Goal: Task Accomplishment & Management: Manage account settings

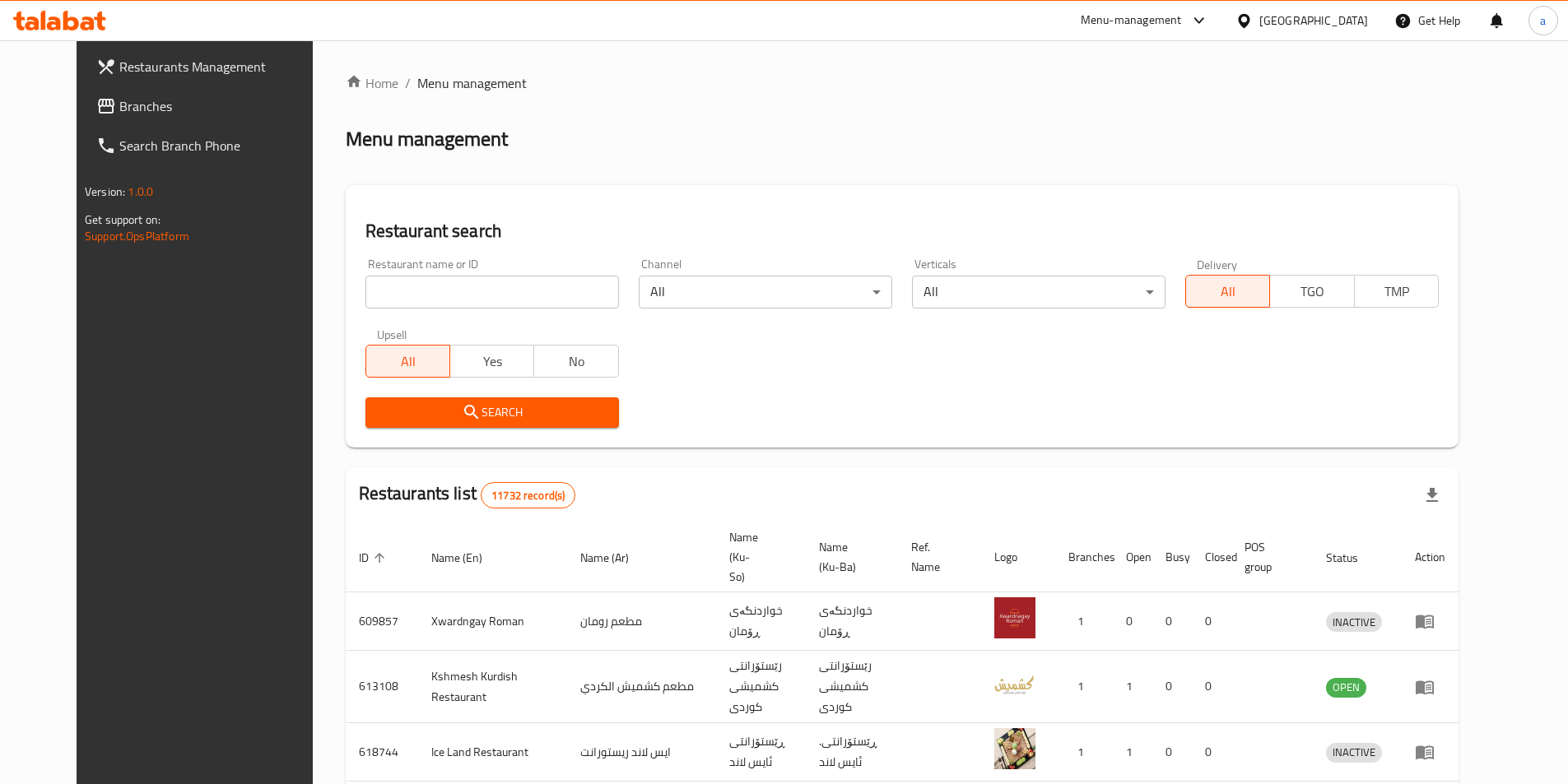
click at [378, 289] on input "search" at bounding box center [492, 292] width 253 height 33
paste input "Mazin For Keto"
type input "Mazin For Keto"
click at [504, 410] on span "Search" at bounding box center [492, 412] width 227 height 20
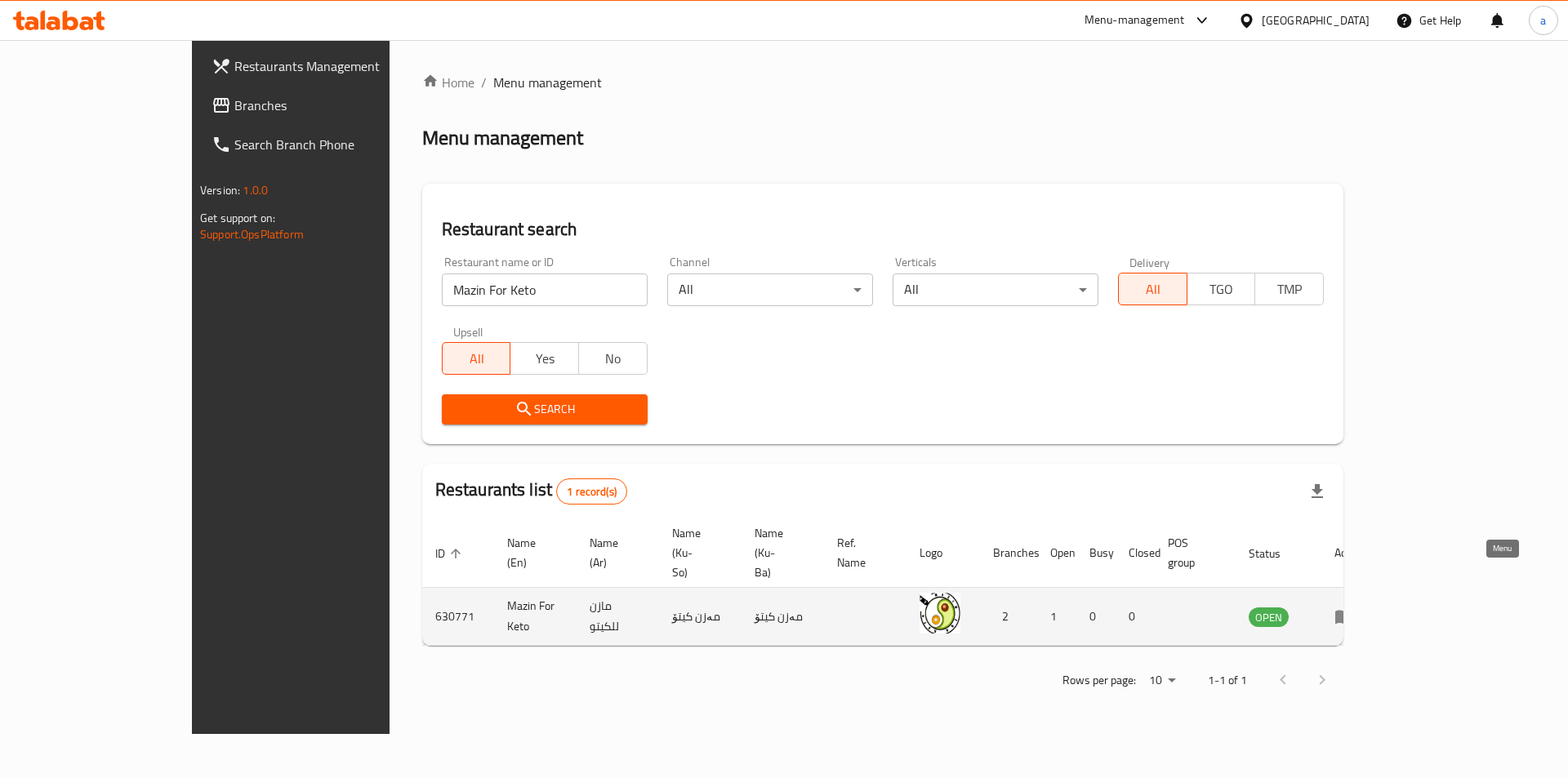
click at [1353, 610] on icon "enhanced table" at bounding box center [1344, 617] width 18 height 13
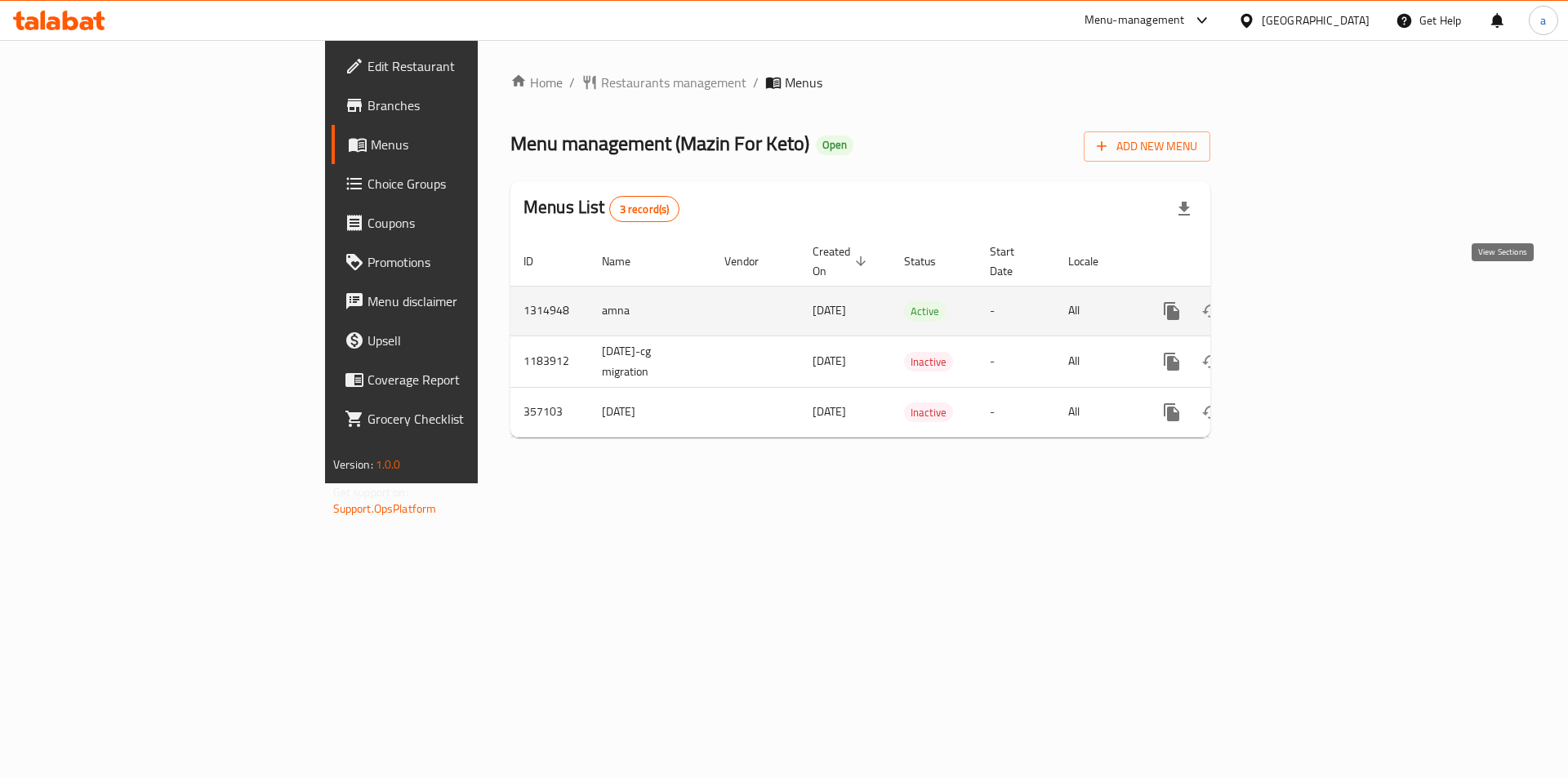
click at [1299, 301] on icon "enhanced table" at bounding box center [1289, 310] width 19 height 19
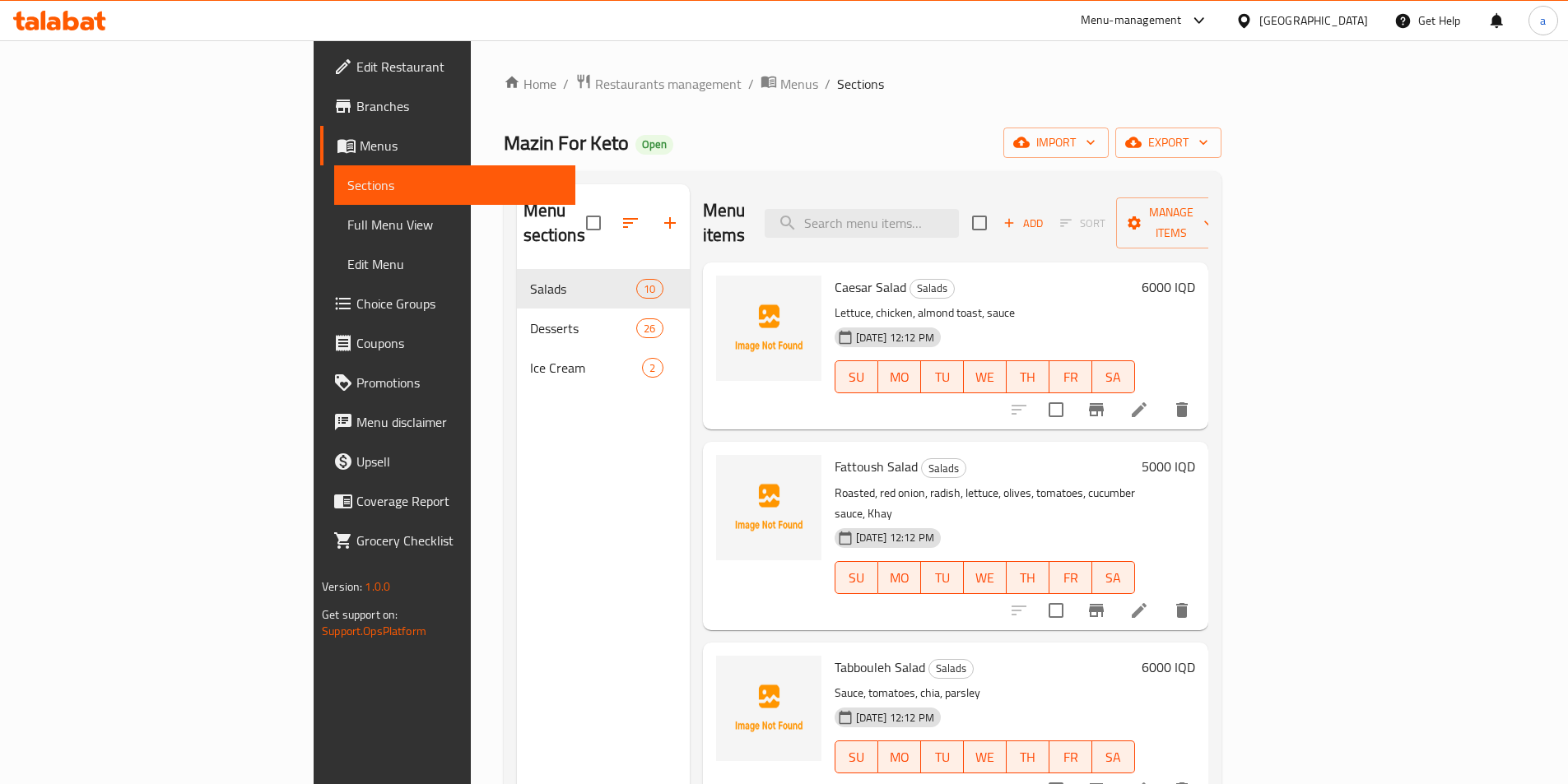
click at [524, 418] on div "Menu sections Salads 10 Desserts 26 Ice Cream 2" at bounding box center [603, 576] width 173 height 784
click at [1096, 145] on span "import" at bounding box center [1056, 142] width 79 height 20
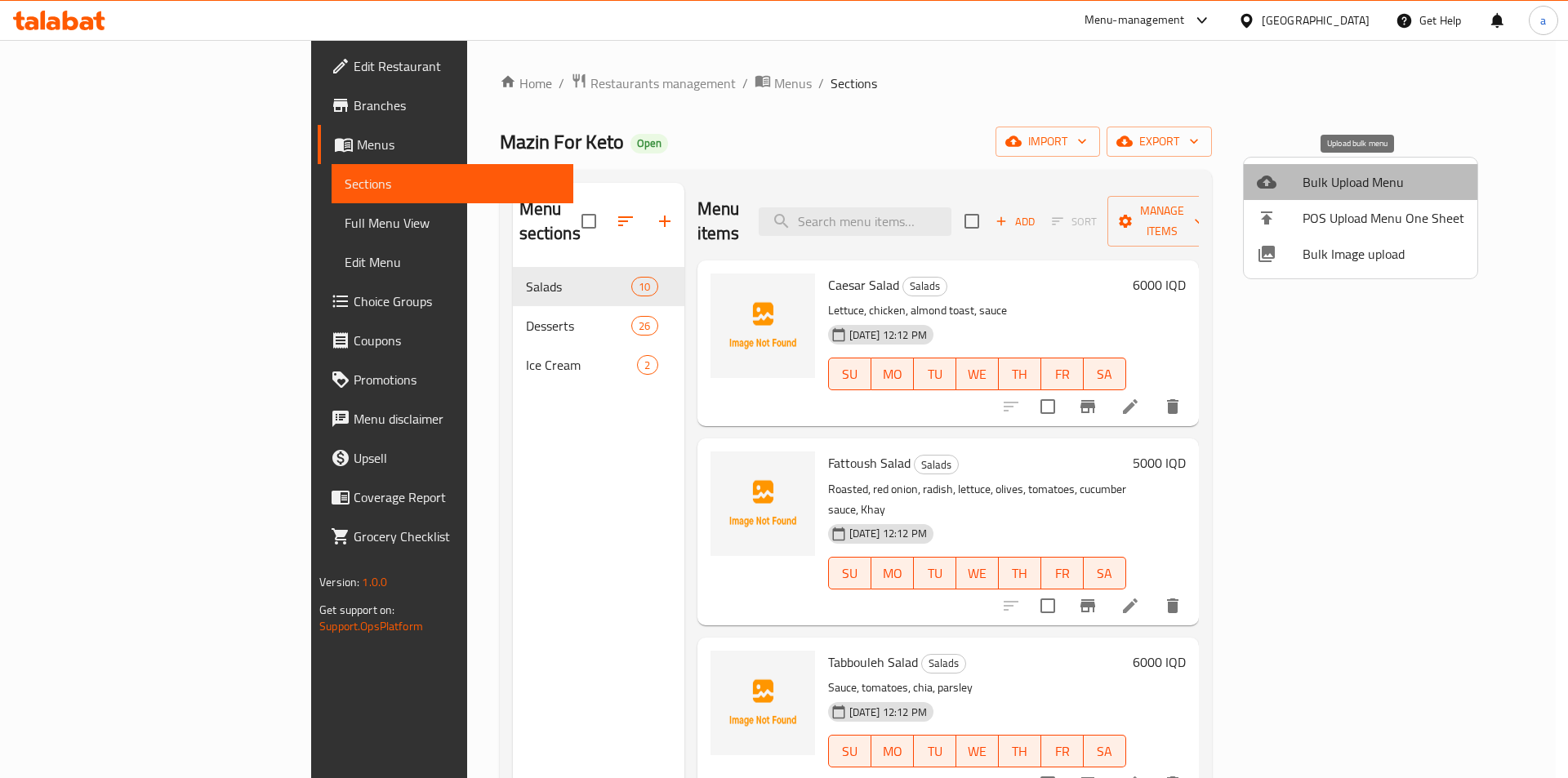
click at [1365, 184] on span "Bulk Upload Menu" at bounding box center [1383, 182] width 162 height 19
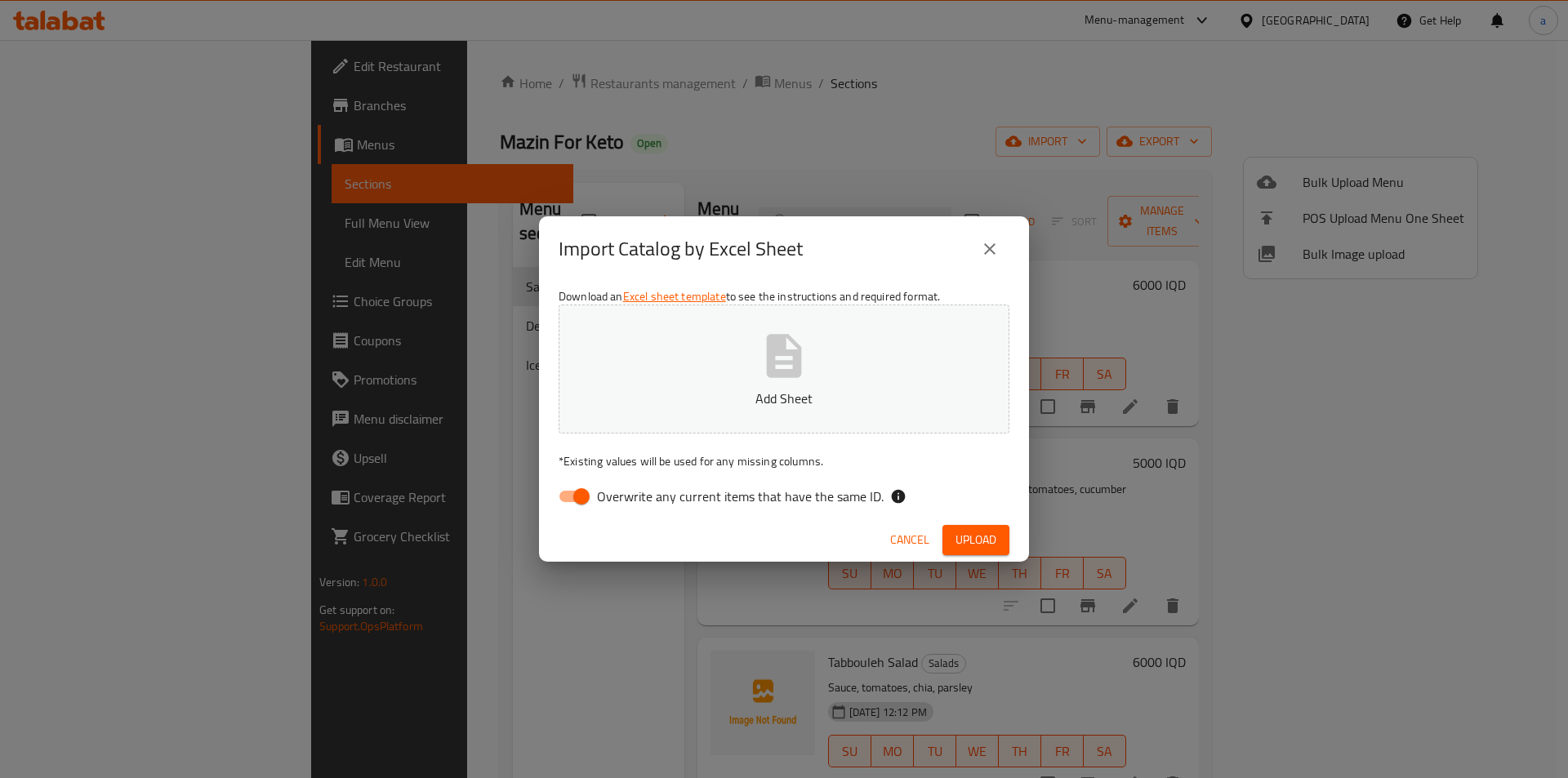
click at [612, 505] on span "Overwrite any current items that have the same ID." at bounding box center [740, 496] width 287 height 19
click at [612, 505] on input "Overwrite any current items that have the same ID." at bounding box center [581, 496] width 93 height 31
checkbox input "false"
click at [599, 392] on p "Add Sheet" at bounding box center [783, 399] width 400 height 19
click at [989, 535] on span "Upload" at bounding box center [976, 539] width 41 height 20
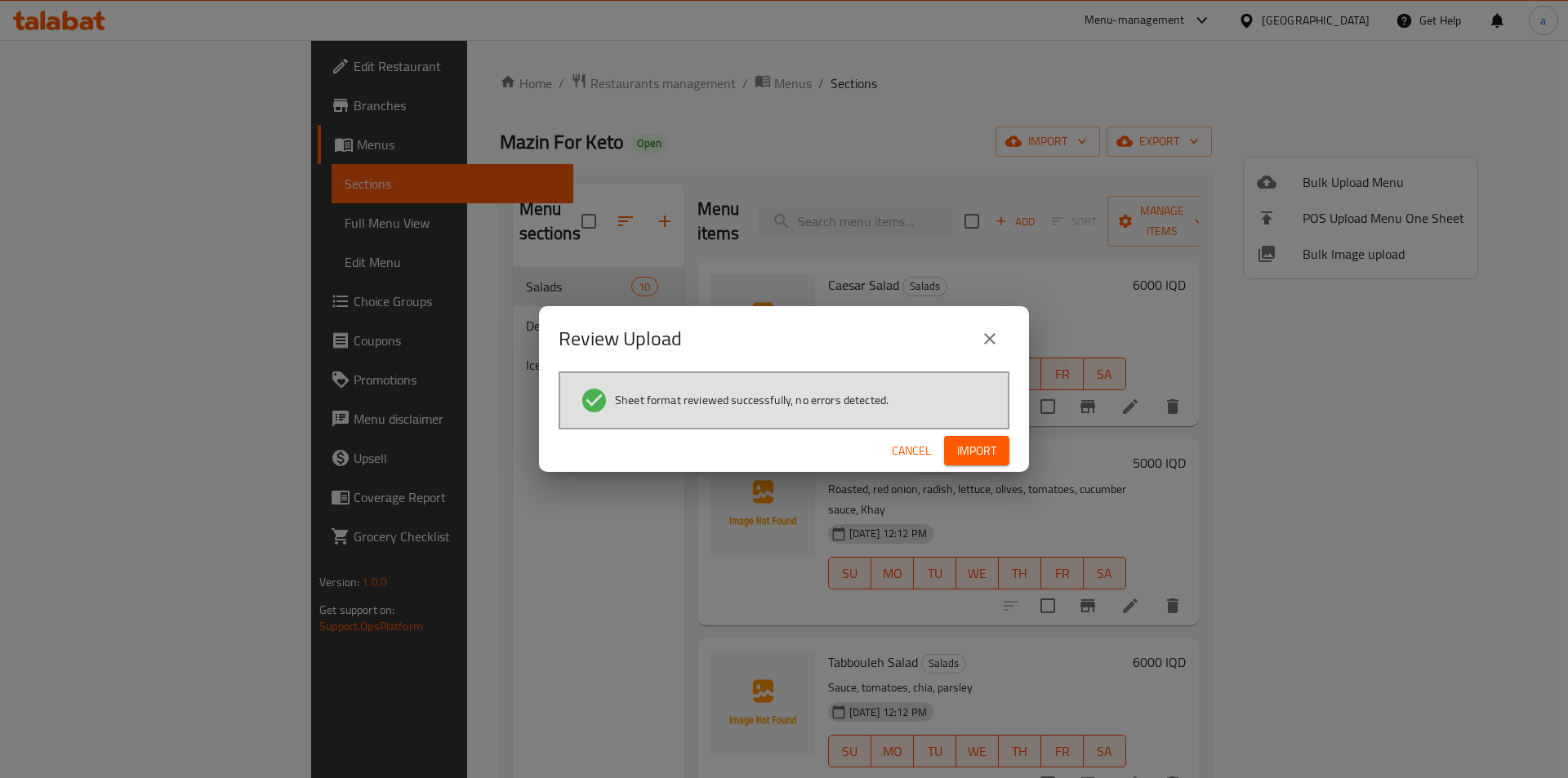
click at [989, 437] on button "Import" at bounding box center [977, 451] width 65 height 31
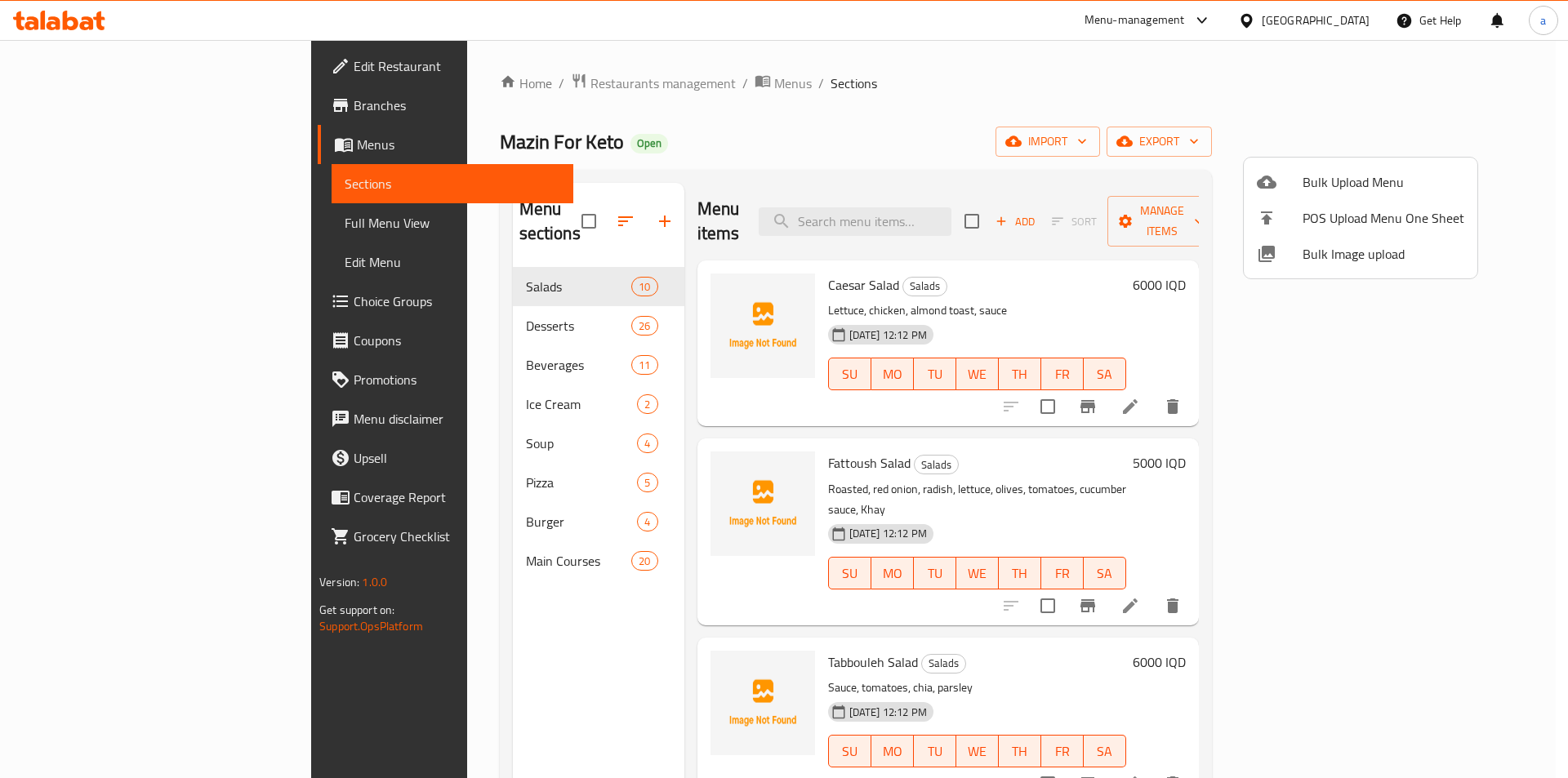
click at [448, 342] on div at bounding box center [784, 389] width 1568 height 778
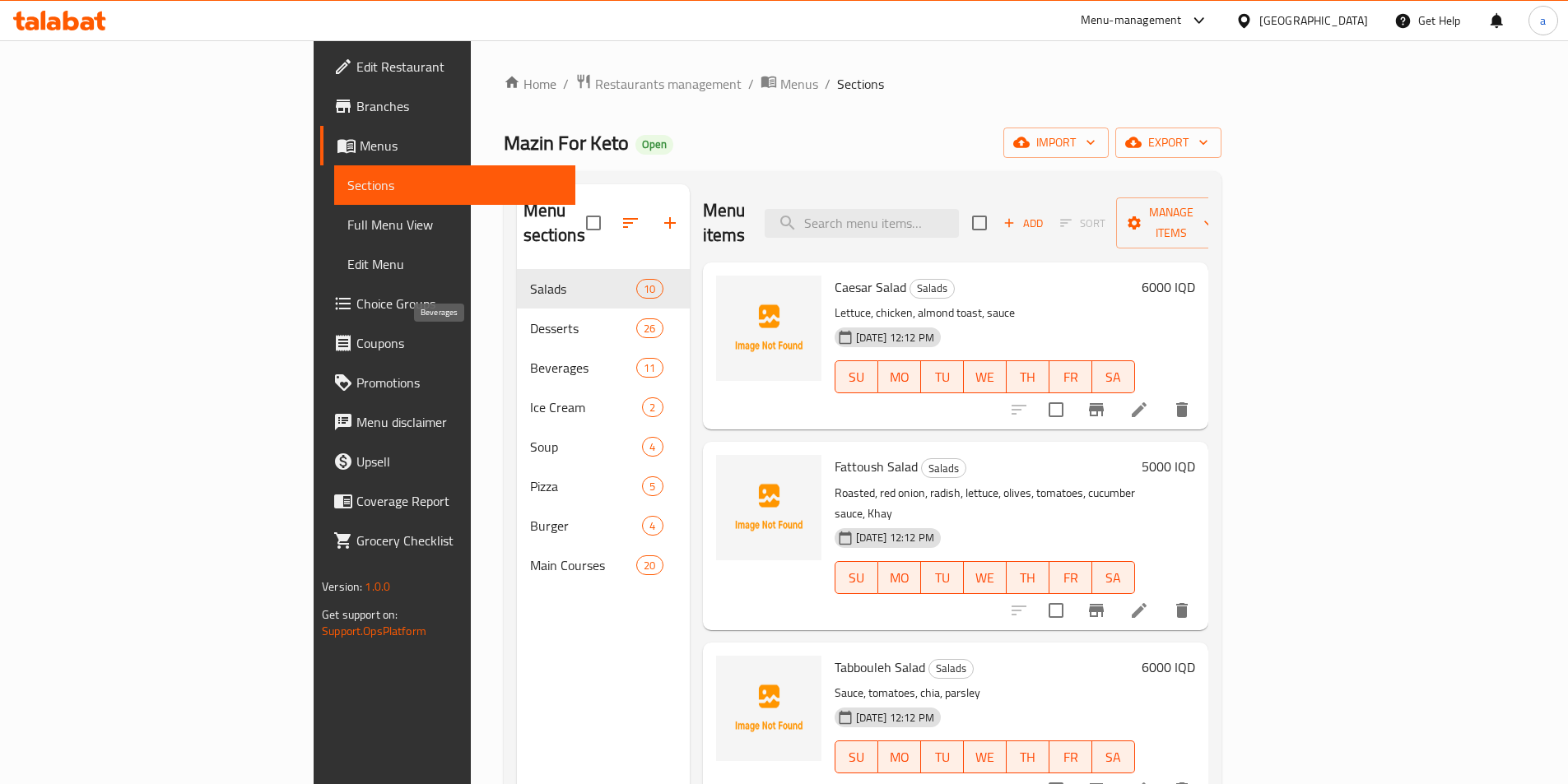
click at [530, 358] on span "Beverages" at bounding box center [584, 368] width 107 height 19
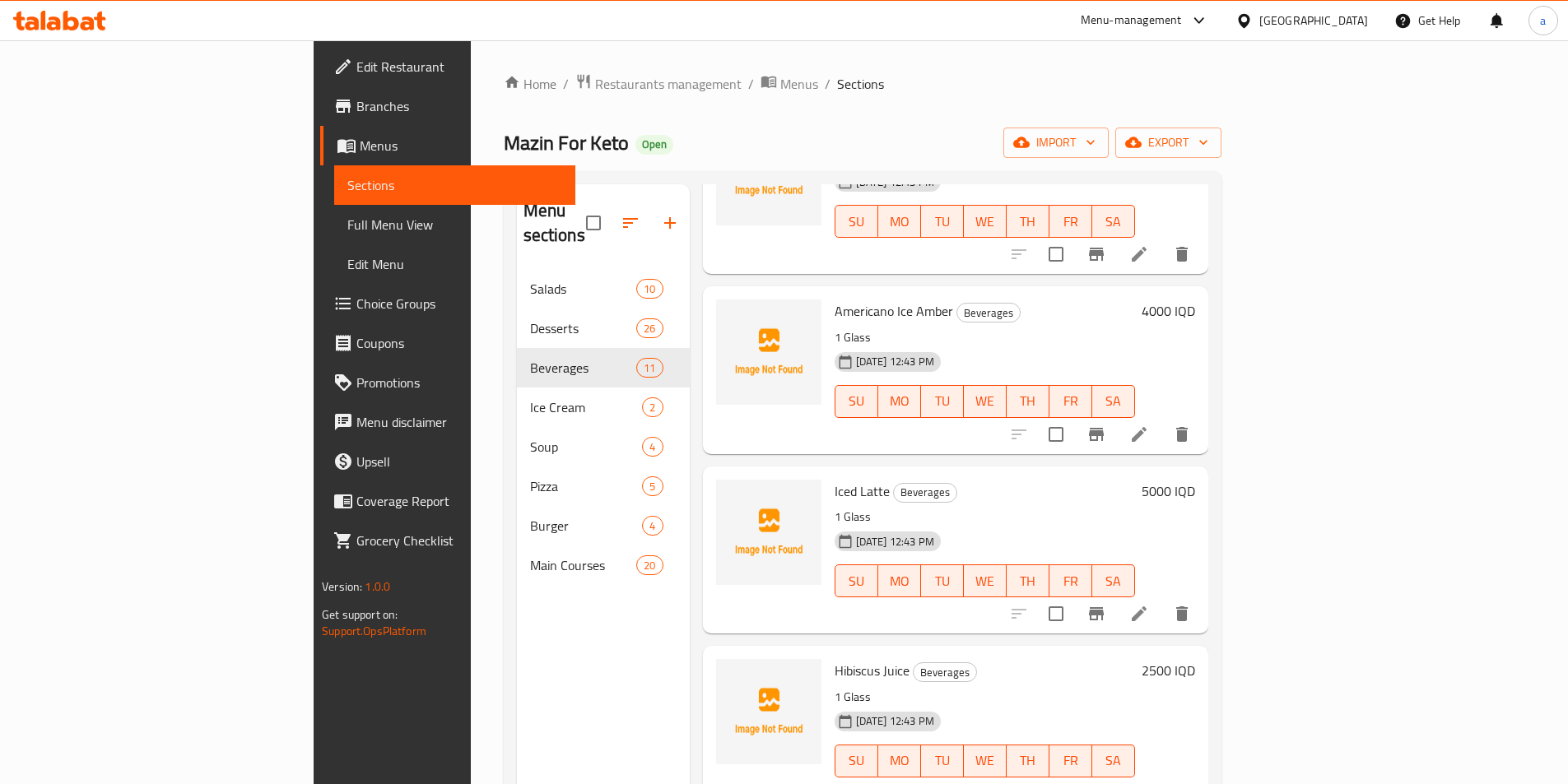
scroll to position [231, 0]
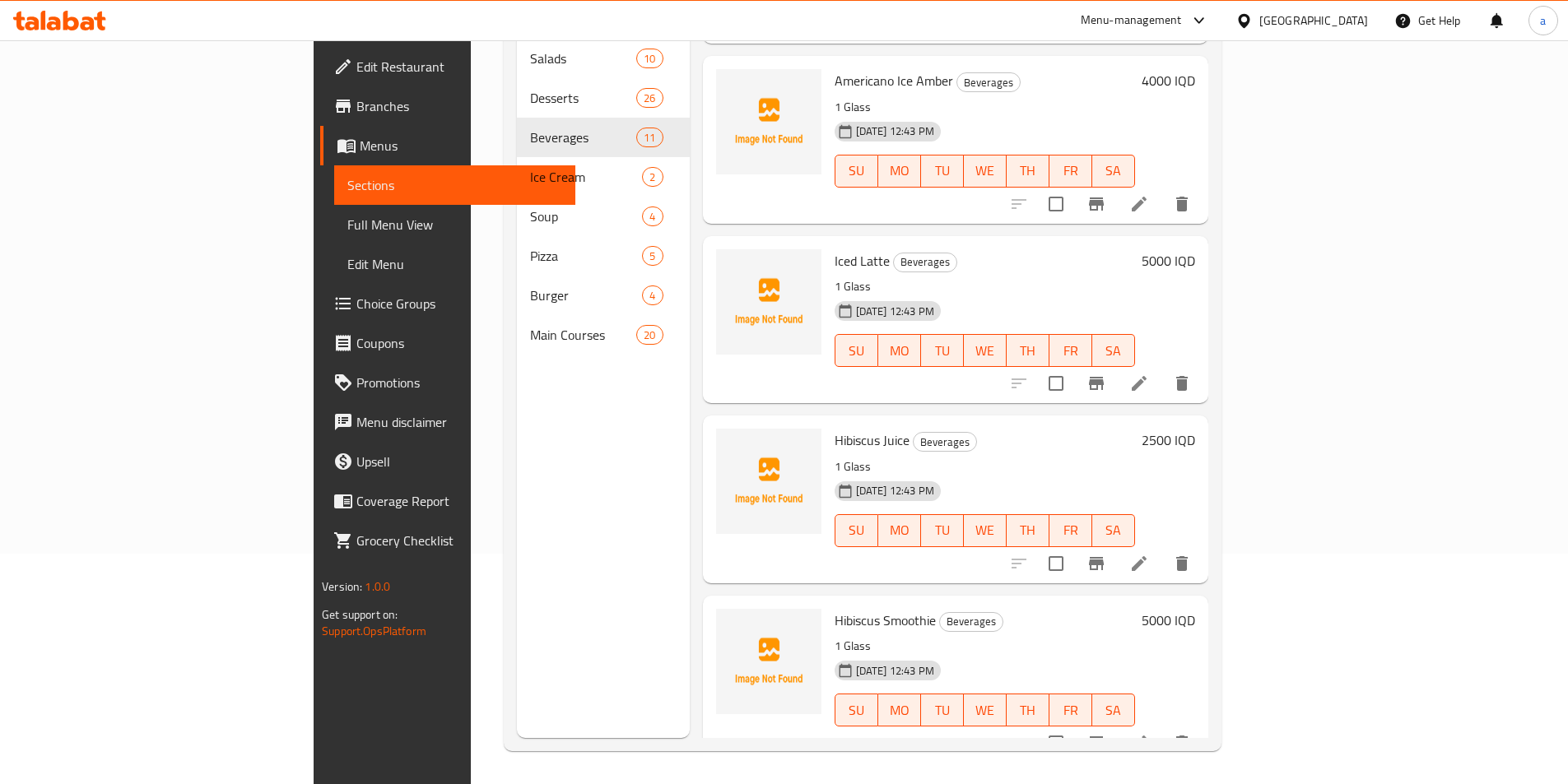
click at [348, 232] on span "Full Menu View" at bounding box center [455, 224] width 214 height 19
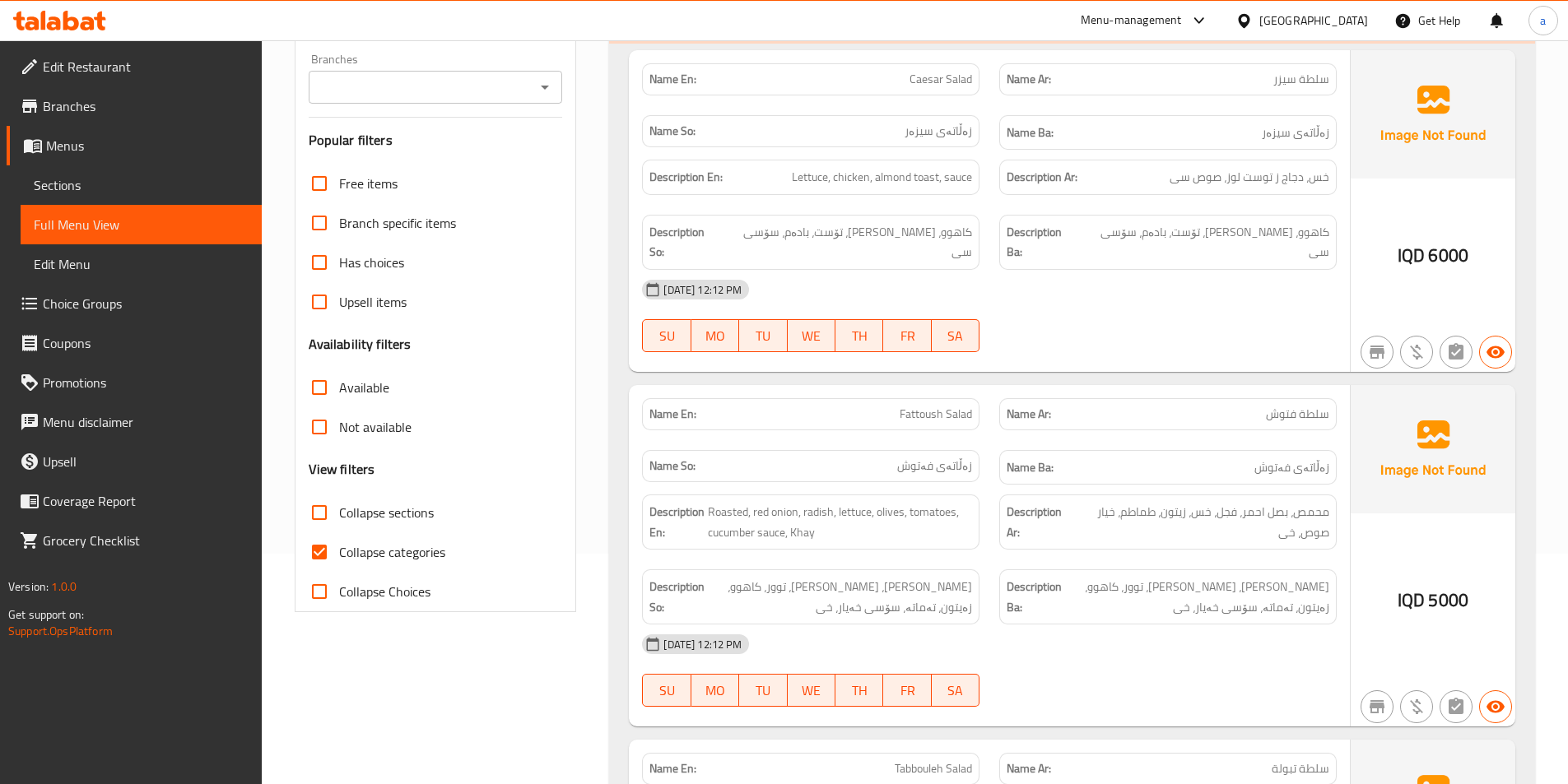
click at [357, 517] on span "Collapse sections" at bounding box center [386, 513] width 95 height 19
click at [339, 517] on input "Collapse sections" at bounding box center [319, 512] width 40 height 40
checkbox input "true"
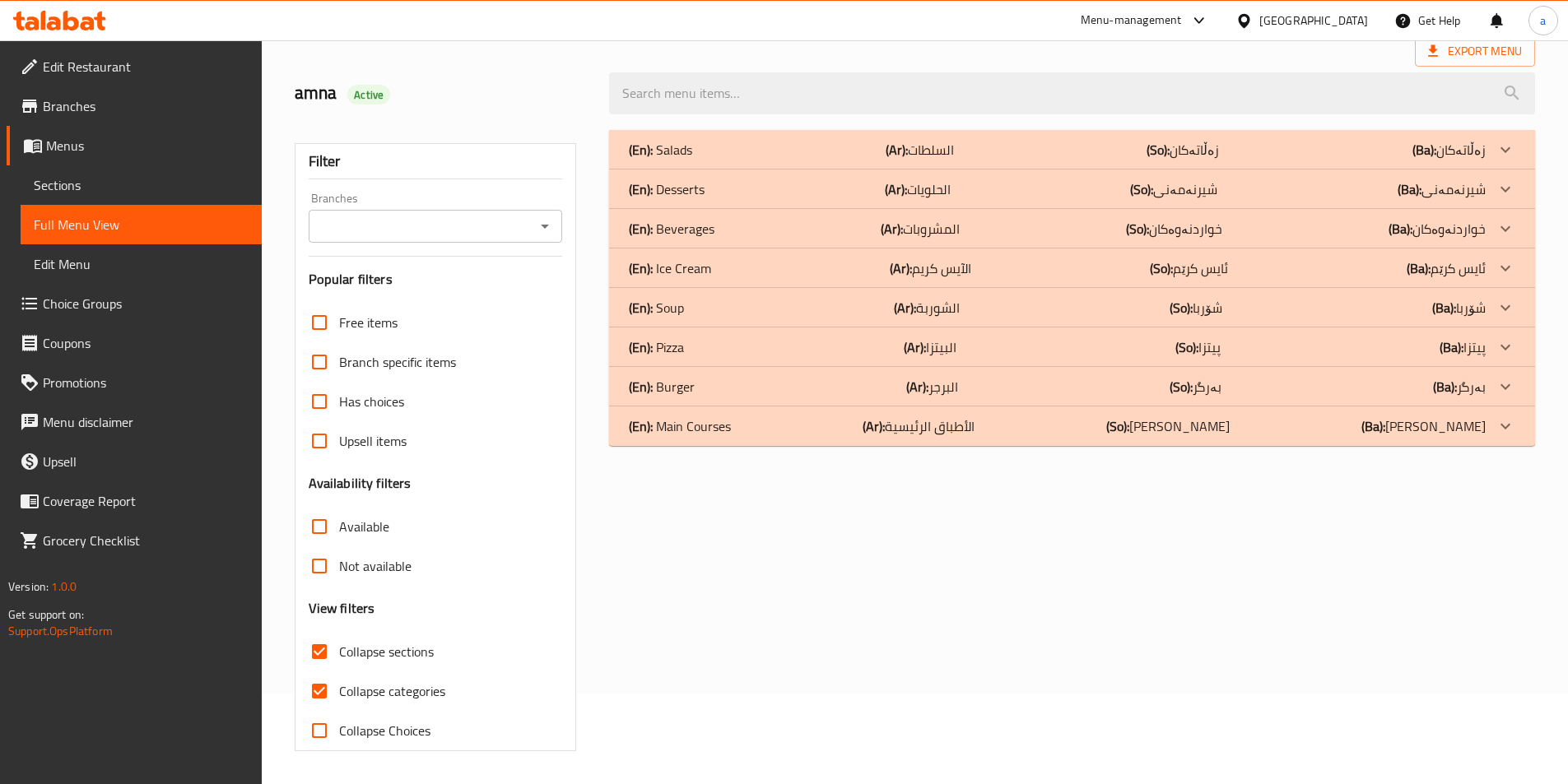
scroll to position [92, 0]
click at [1298, 428] on div "(En): Main Courses (Ar): الأطباق الرئيسية (So): ژەمە سەرەکییەکان (Ba): ژەمە سەر…" at bounding box center [1057, 426] width 857 height 19
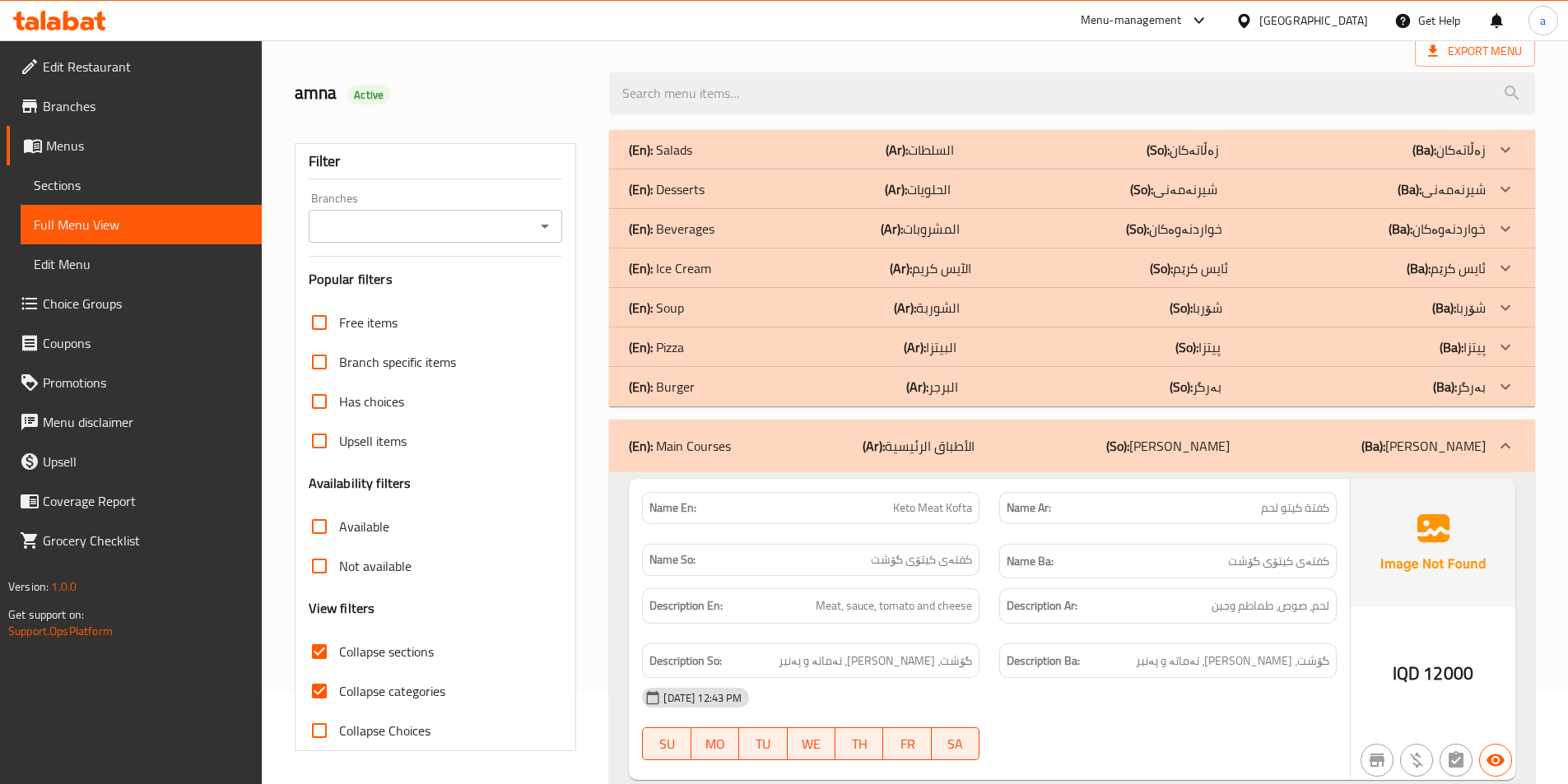
click at [1274, 378] on div "(En): Burger (Ar): البرجر (So): بەرگر (Ba): بەرگر" at bounding box center [1057, 386] width 857 height 19
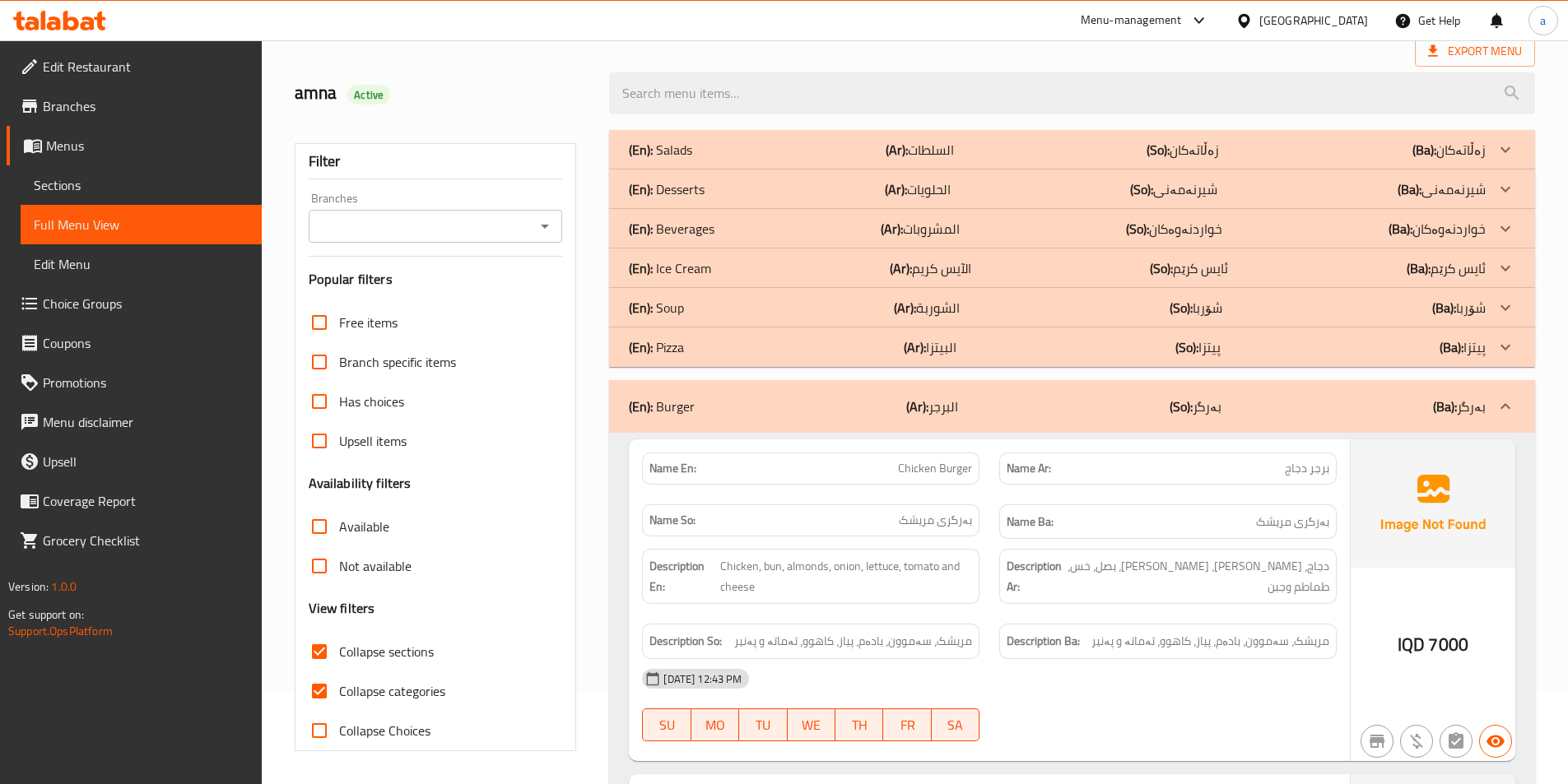
click at [1173, 331] on div "(En): Pizza (Ar): البيتزا (So): پیتزا (Ba): پیتزا" at bounding box center [1071, 347] width 926 height 40
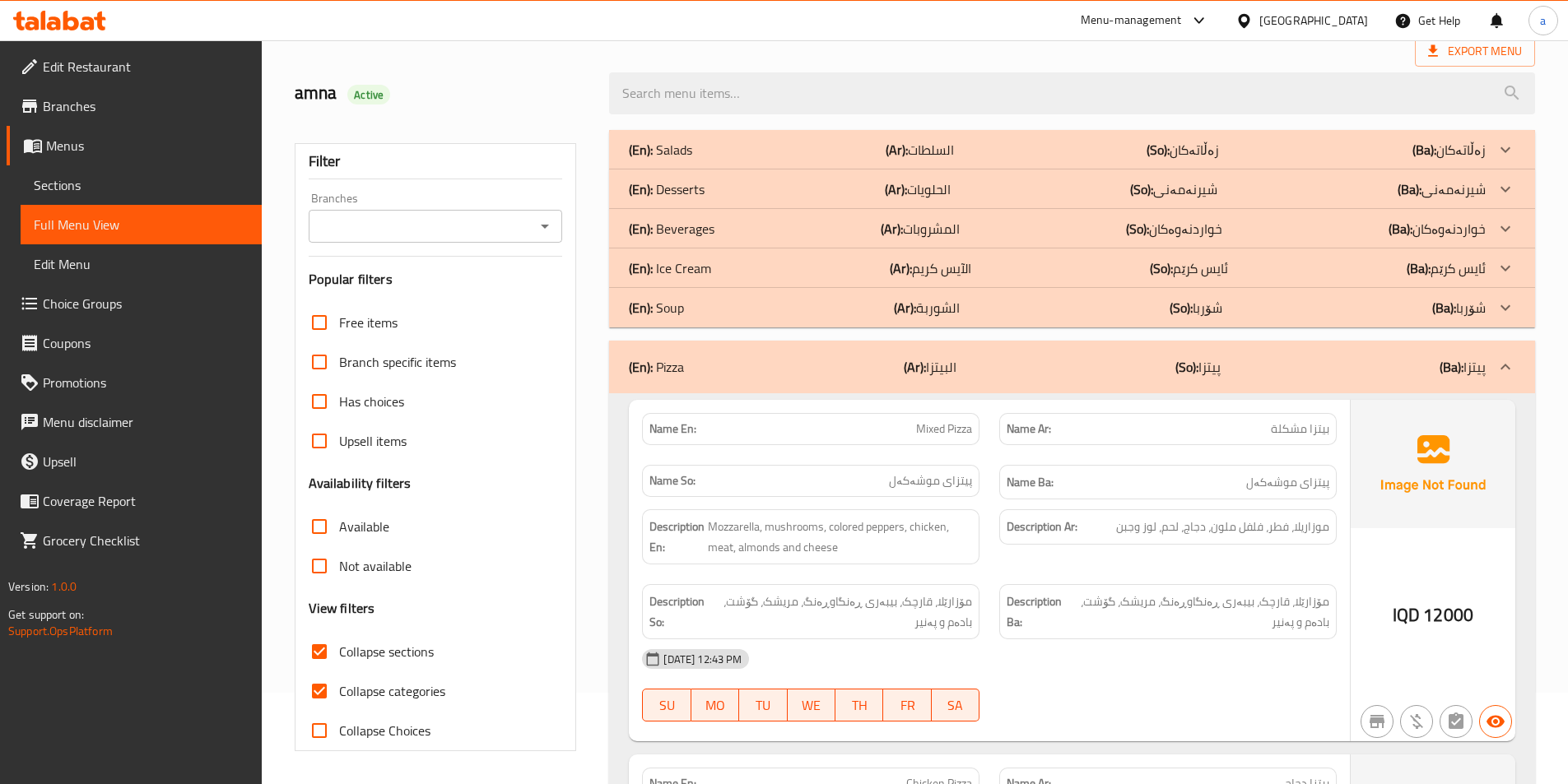
click at [1196, 294] on div "(En): Soup (Ar): الشوربة (So): شۆربا (Ba): شۆربا" at bounding box center [1071, 307] width 926 height 40
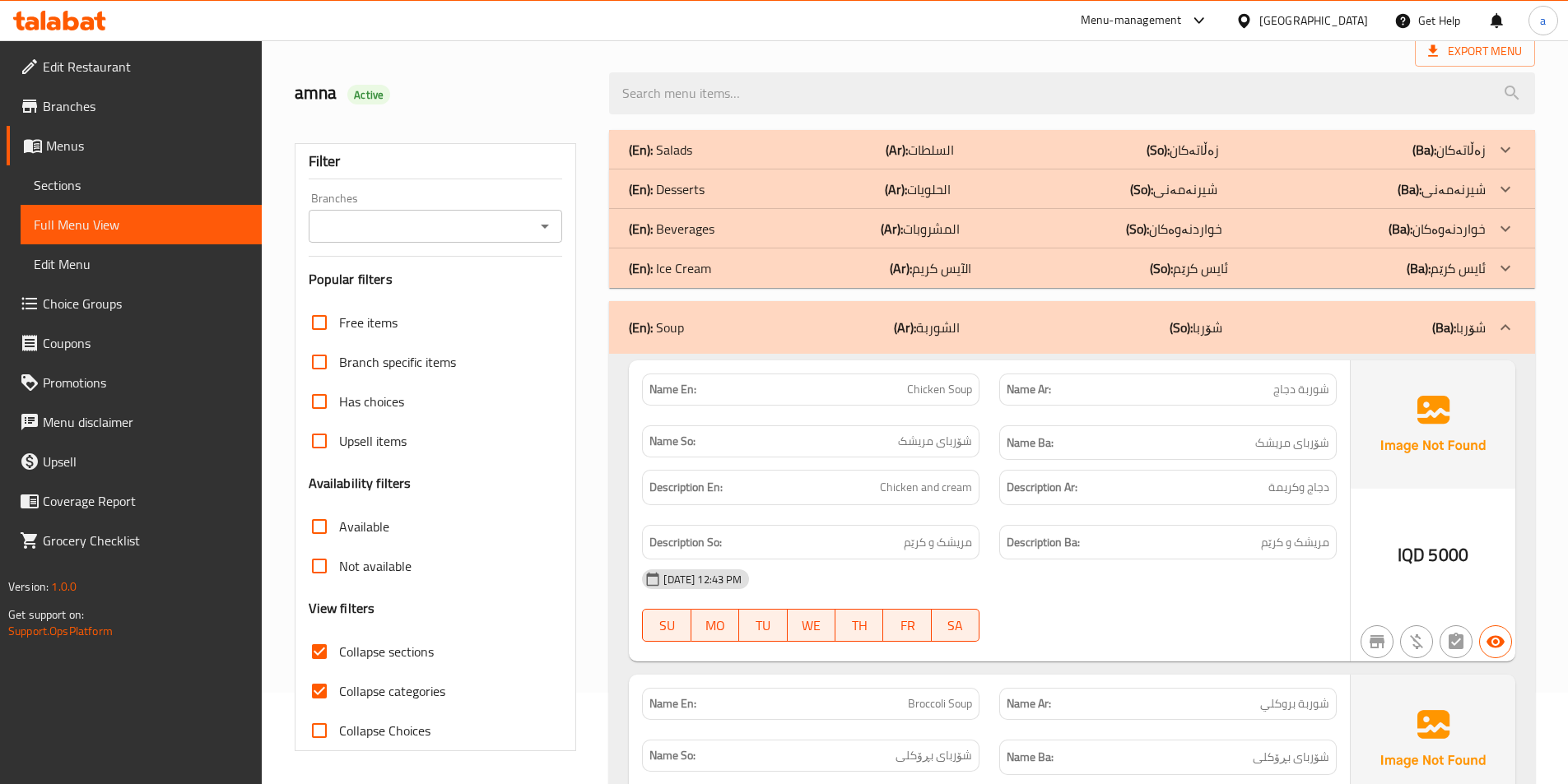
click at [998, 230] on div "(En): Beverages (Ar): المشروبات (So): خواردنەوەکان (Ba): خواردنەوەکان" at bounding box center [1057, 229] width 857 height 19
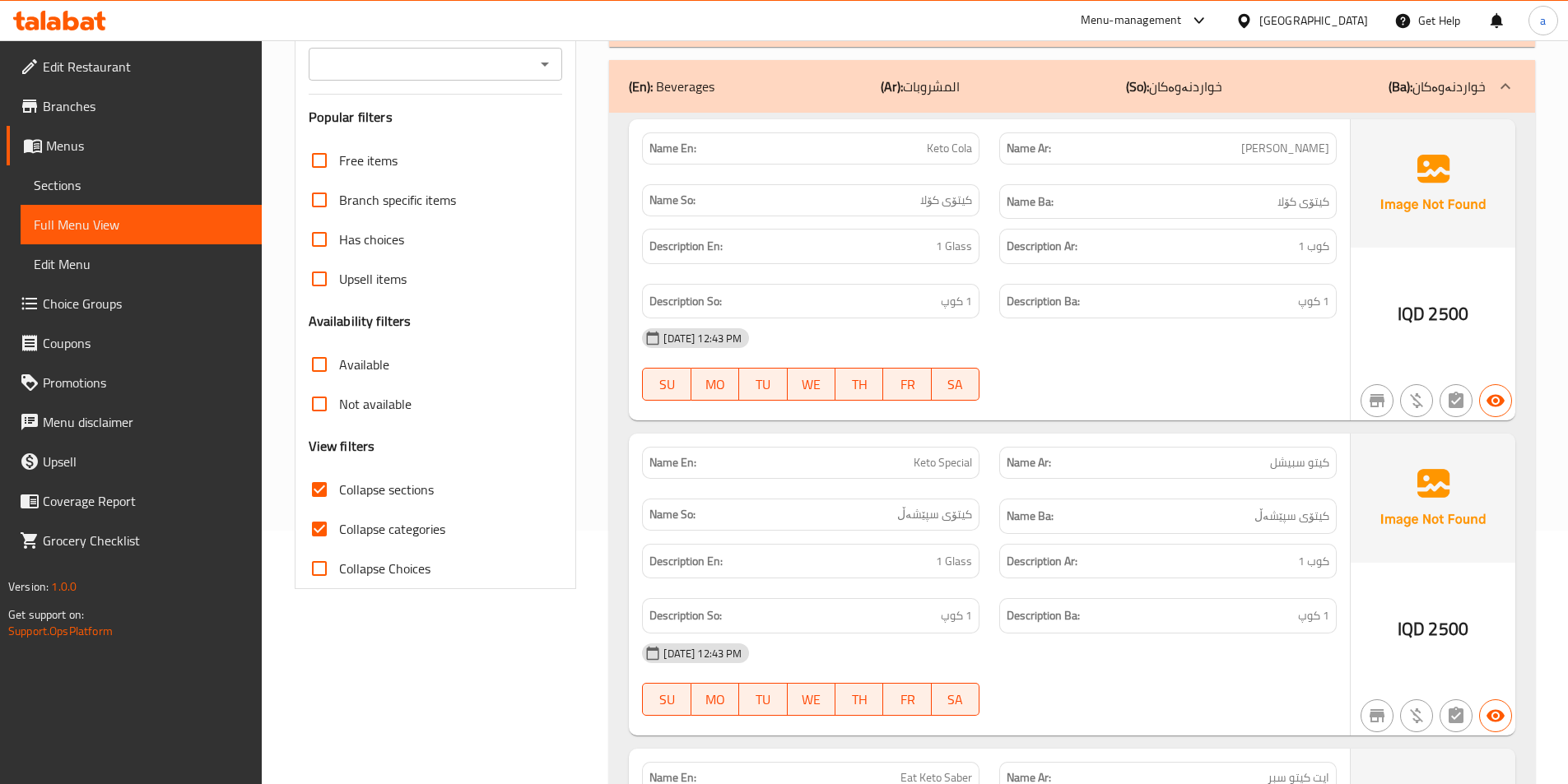
scroll to position [0, 0]
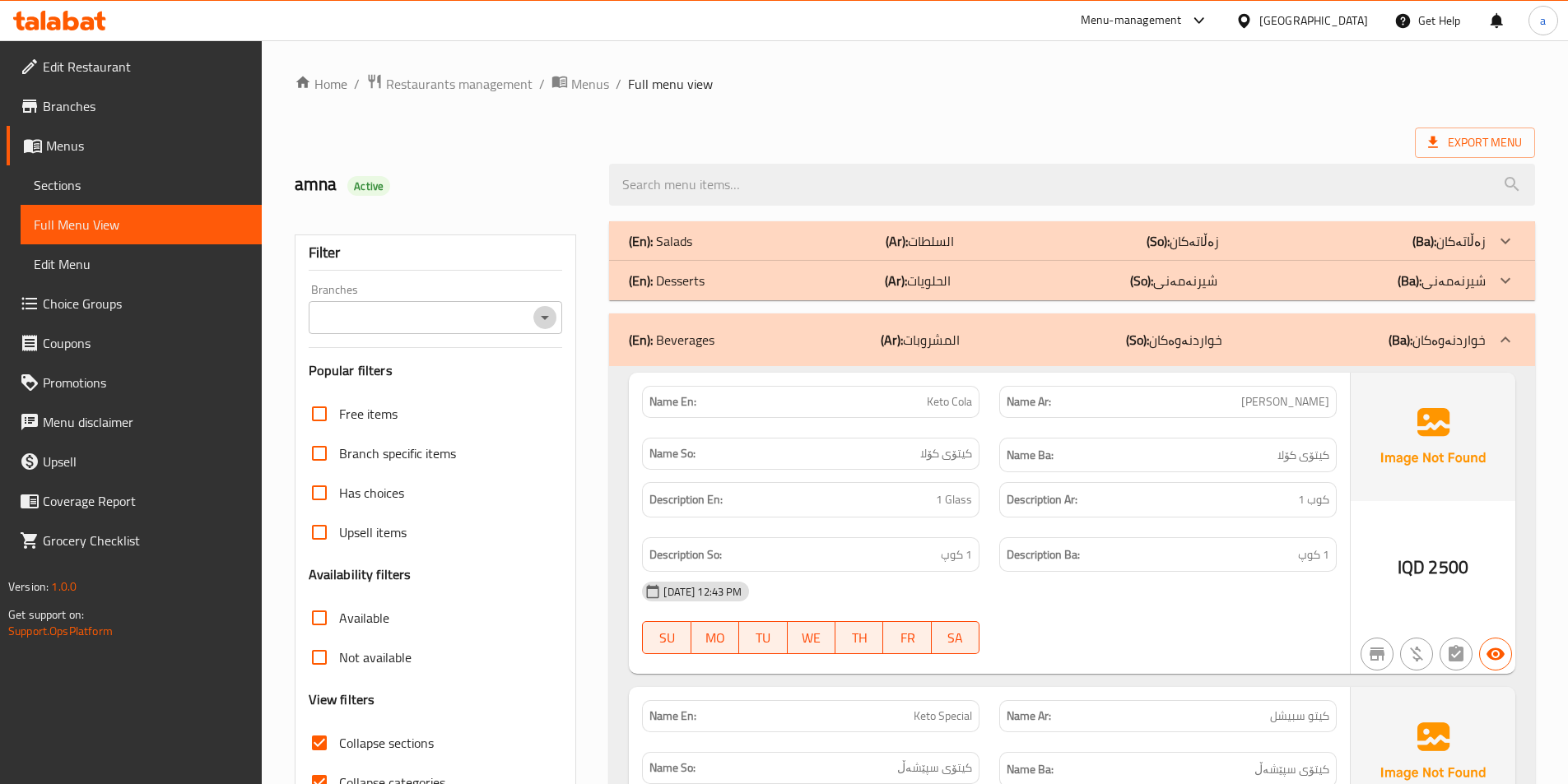
click at [536, 318] on icon "Open" at bounding box center [545, 318] width 19 height 19
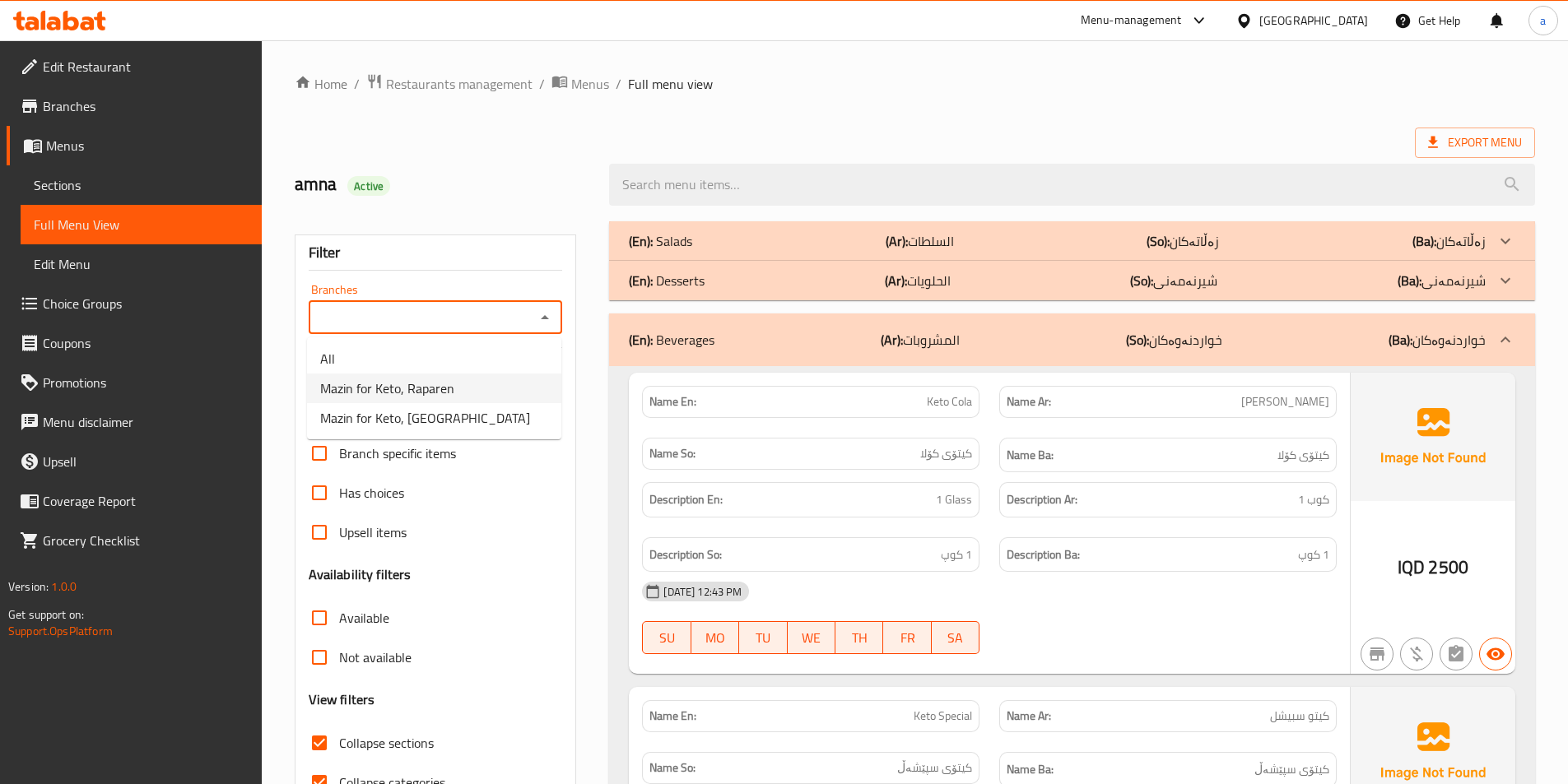
click at [399, 382] on span "Mazin for Keto, Raparen" at bounding box center [386, 388] width 134 height 19
type input "Mazin for Keto, Raparen"
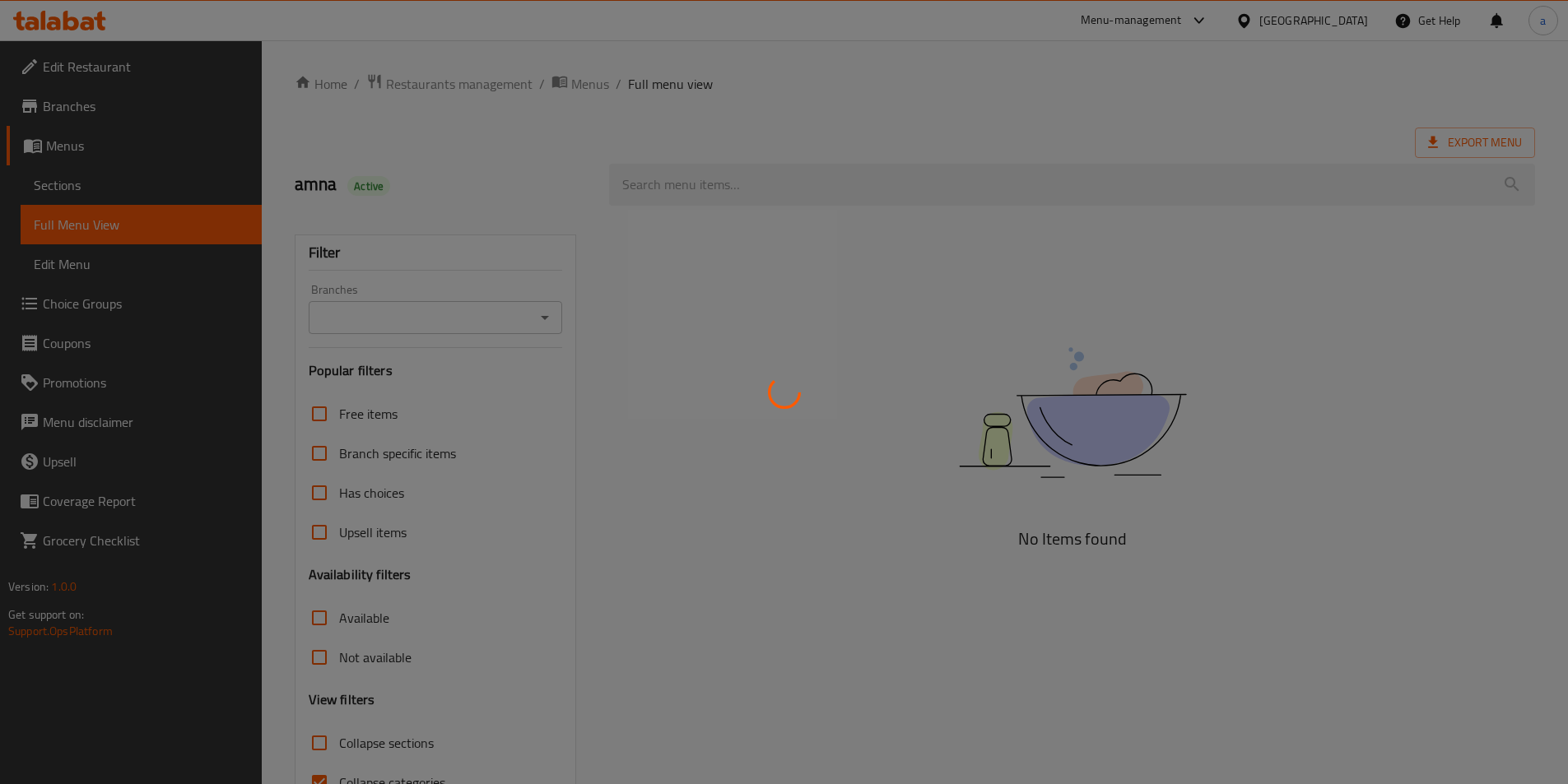
click at [521, 310] on div at bounding box center [784, 392] width 1568 height 784
click at [536, 320] on div at bounding box center [784, 392] width 1568 height 784
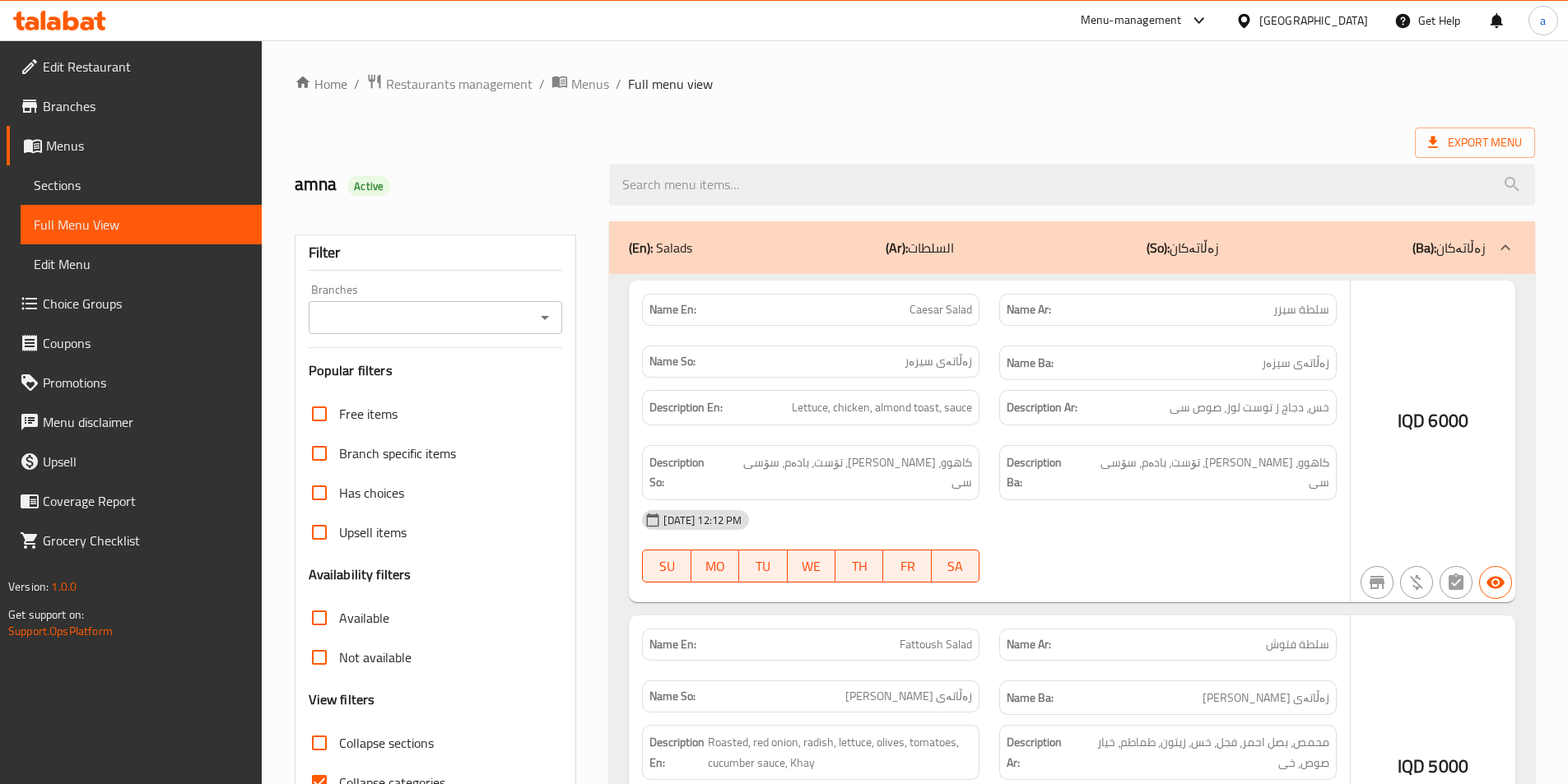
click at [542, 318] on div at bounding box center [784, 392] width 1568 height 784
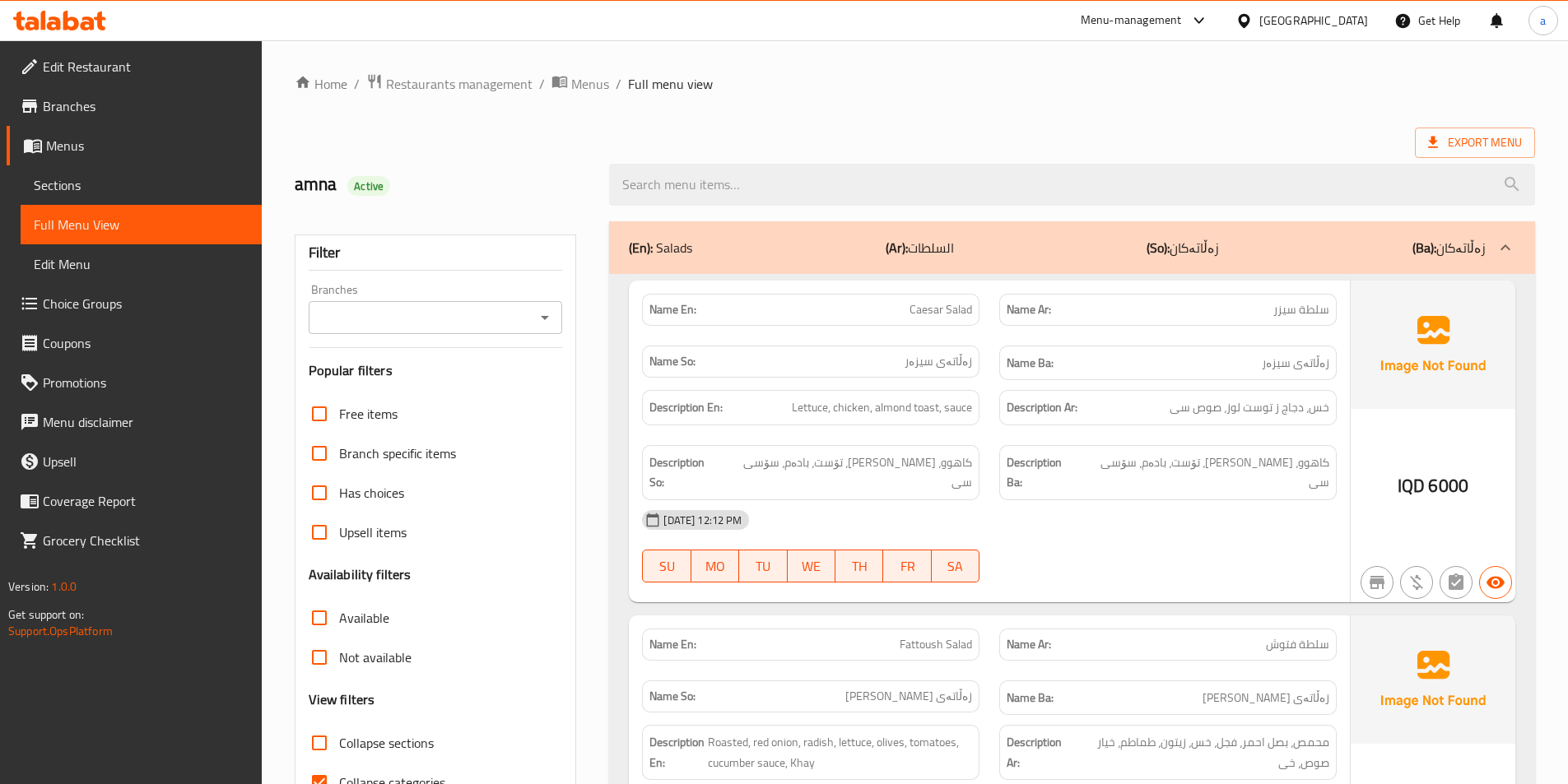
click at [544, 318] on icon "Open" at bounding box center [545, 318] width 9 height 4
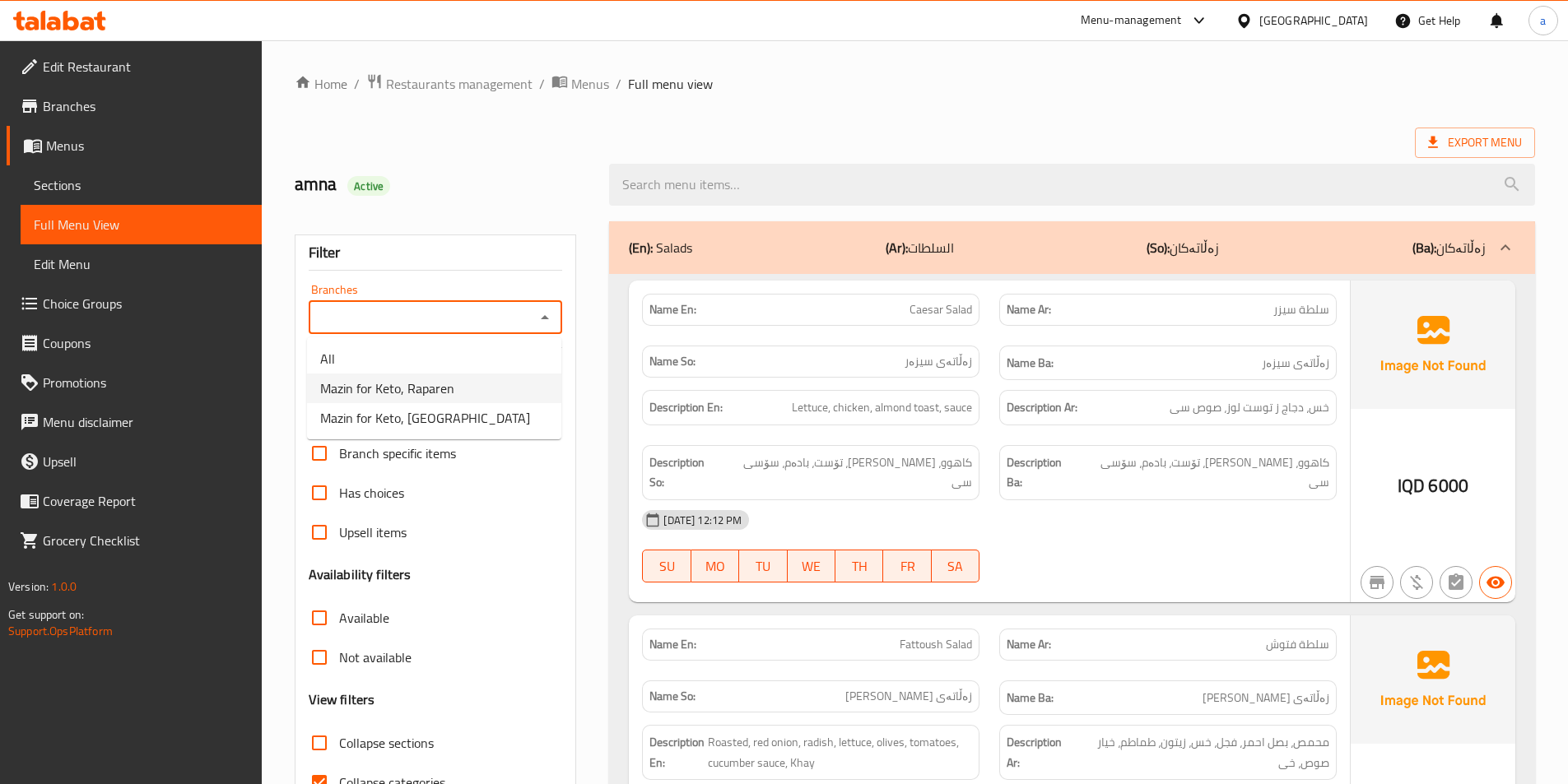
click at [458, 380] on li "Mazin for Keto, Raparen" at bounding box center [434, 388] width 254 height 30
type input "Mazin for Keto, Raparen"
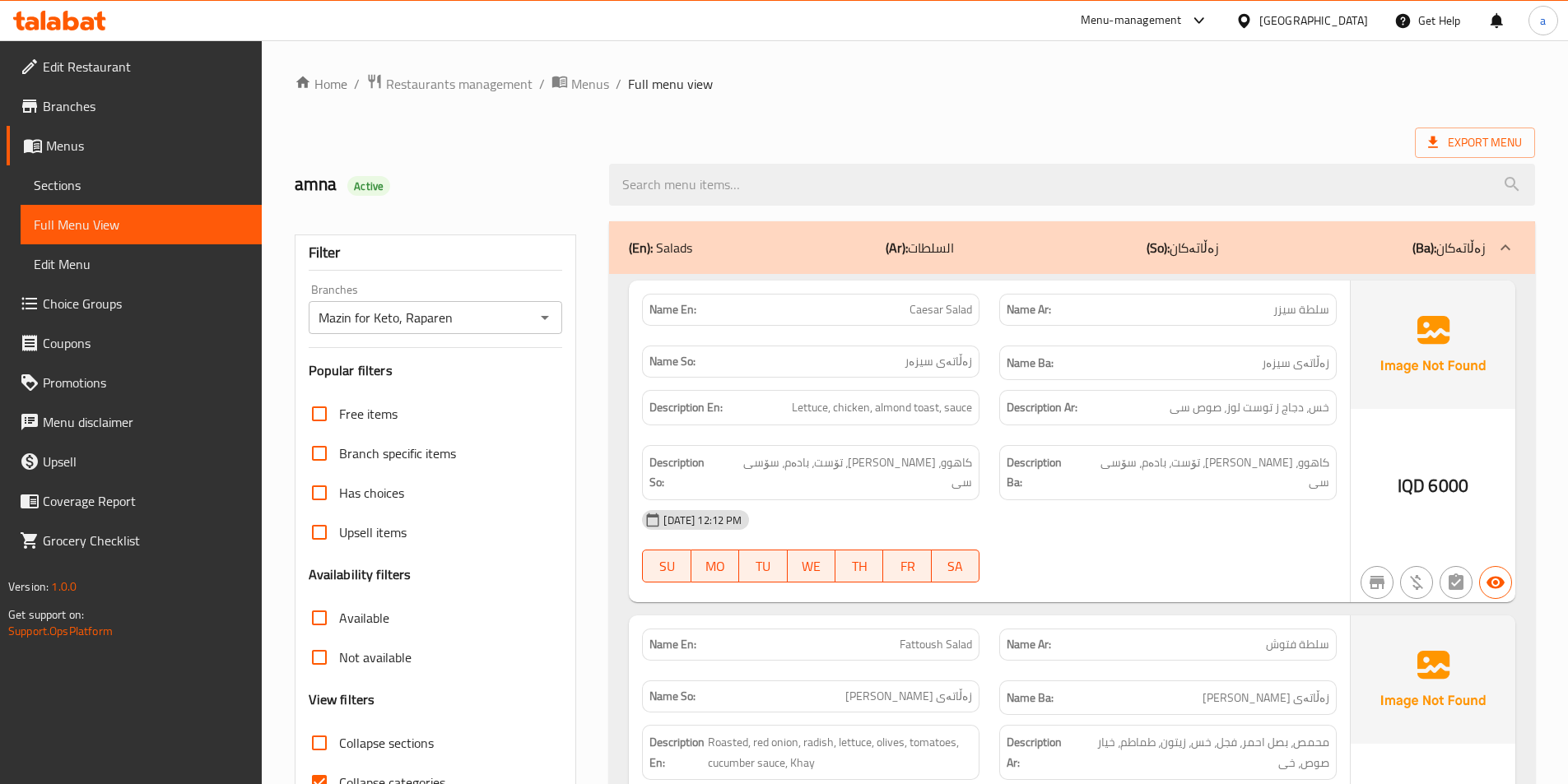
scroll to position [92, 0]
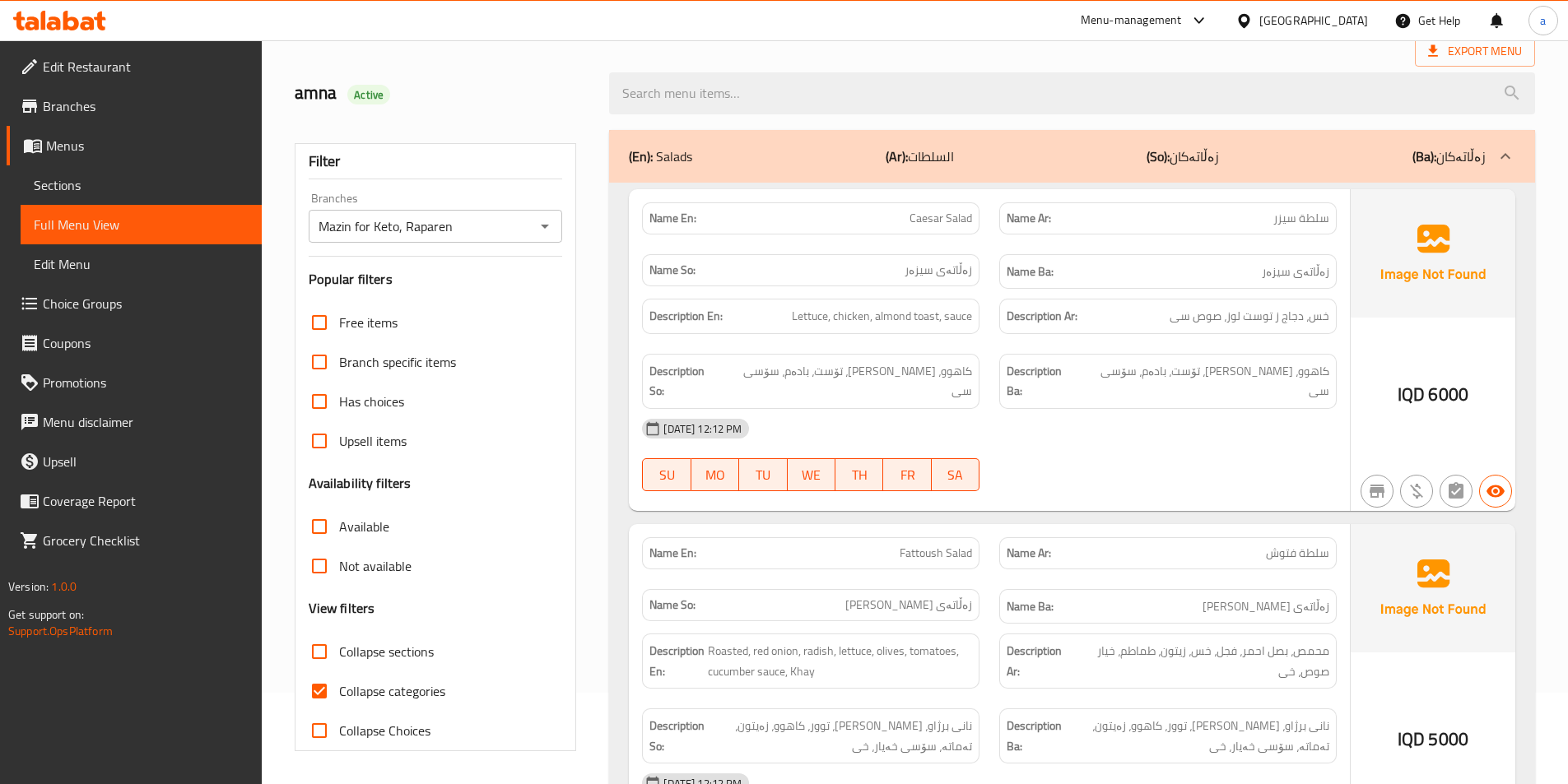
click at [383, 687] on span "Collapse categories" at bounding box center [392, 690] width 106 height 19
click at [339, 687] on input "Collapse categories" at bounding box center [319, 690] width 40 height 40
checkbox input "false"
click at [351, 653] on span "Collapse sections" at bounding box center [386, 652] width 95 height 19
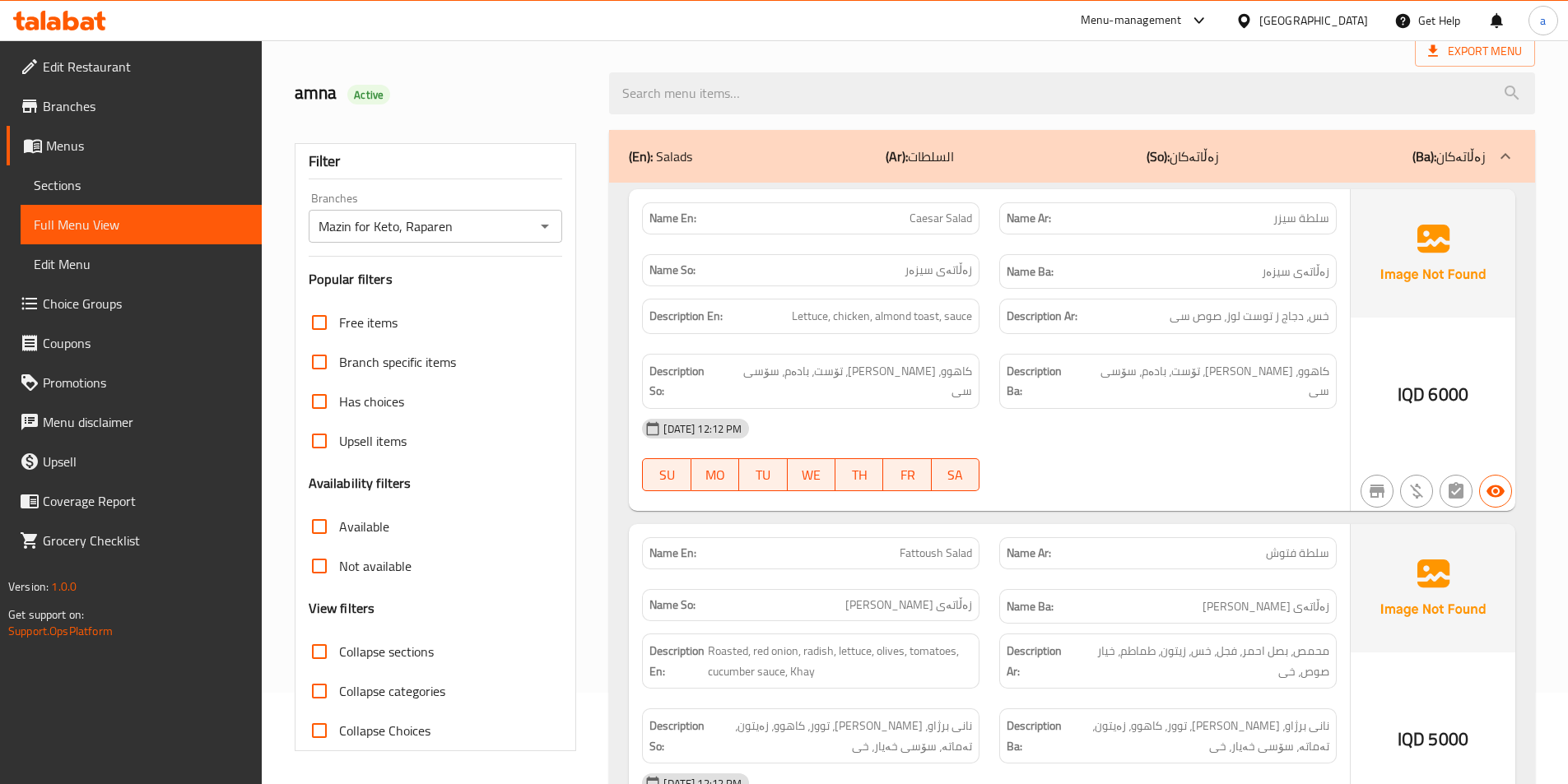
click at [339, 653] on input "Collapse sections" at bounding box center [319, 651] width 40 height 40
checkbox input "true"
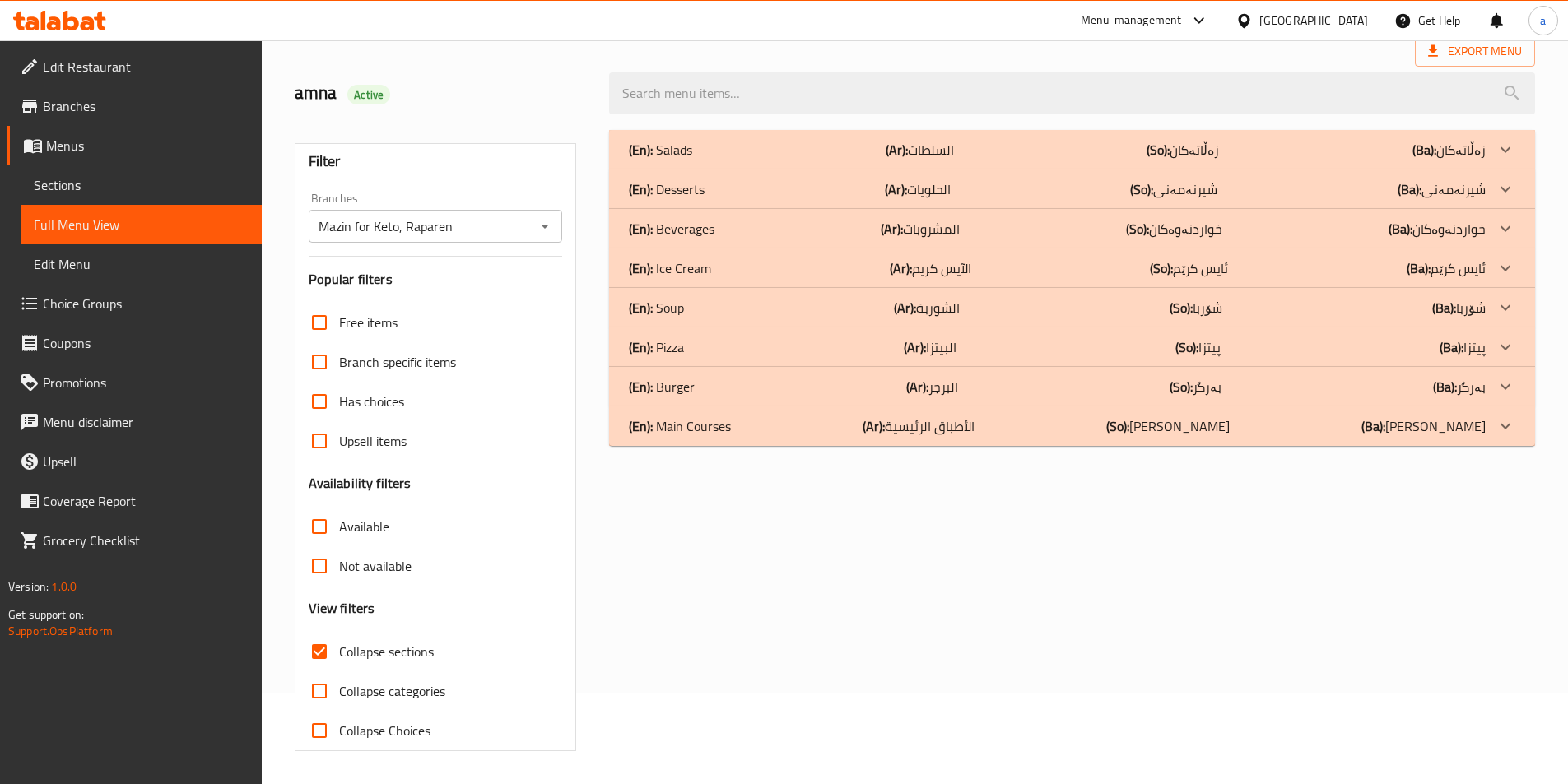
click at [947, 432] on p "(Ar): الأطباق الرئيسية" at bounding box center [919, 426] width 112 height 19
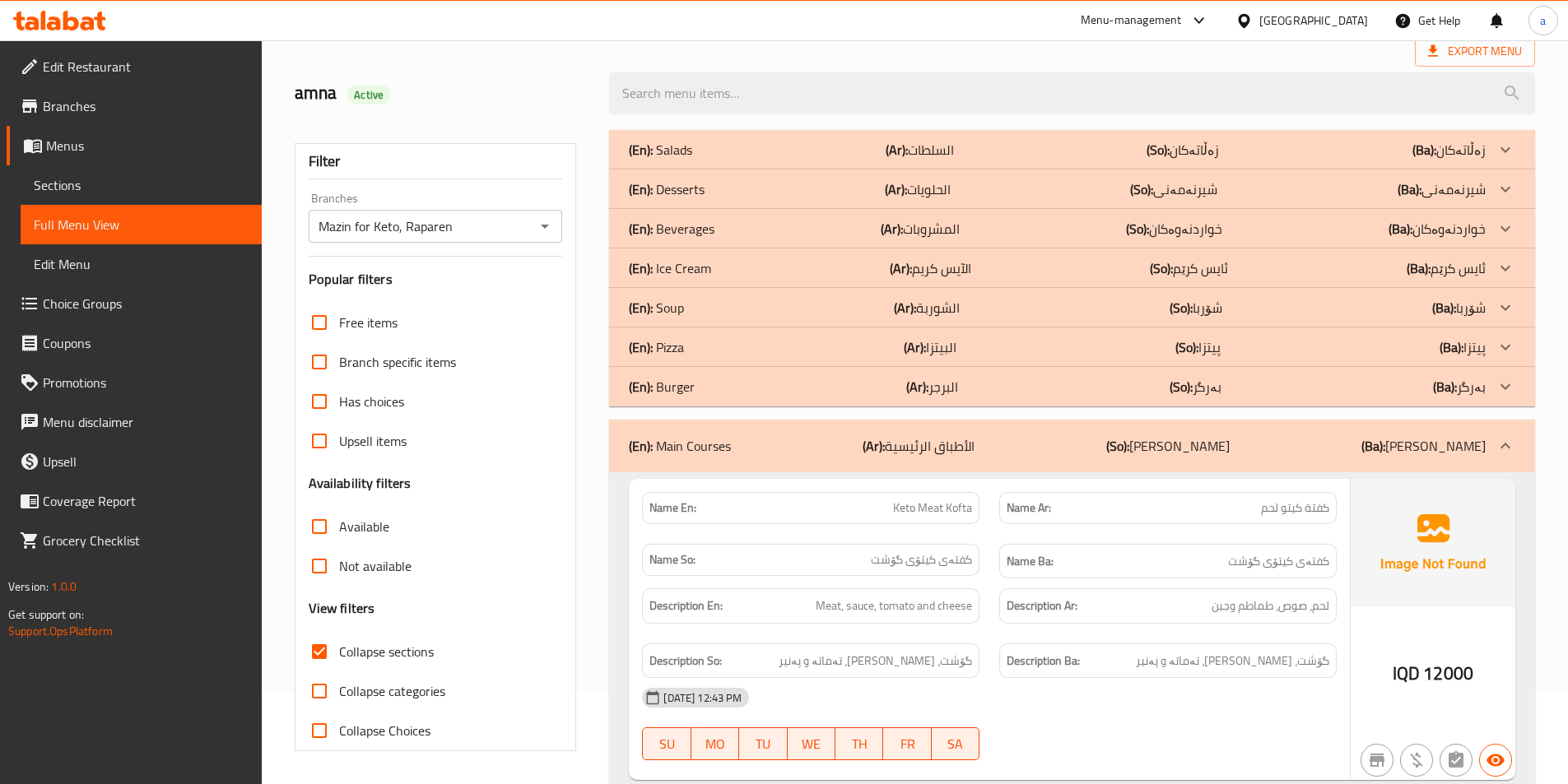
click at [951, 385] on p "(Ar): البرجر" at bounding box center [932, 386] width 52 height 19
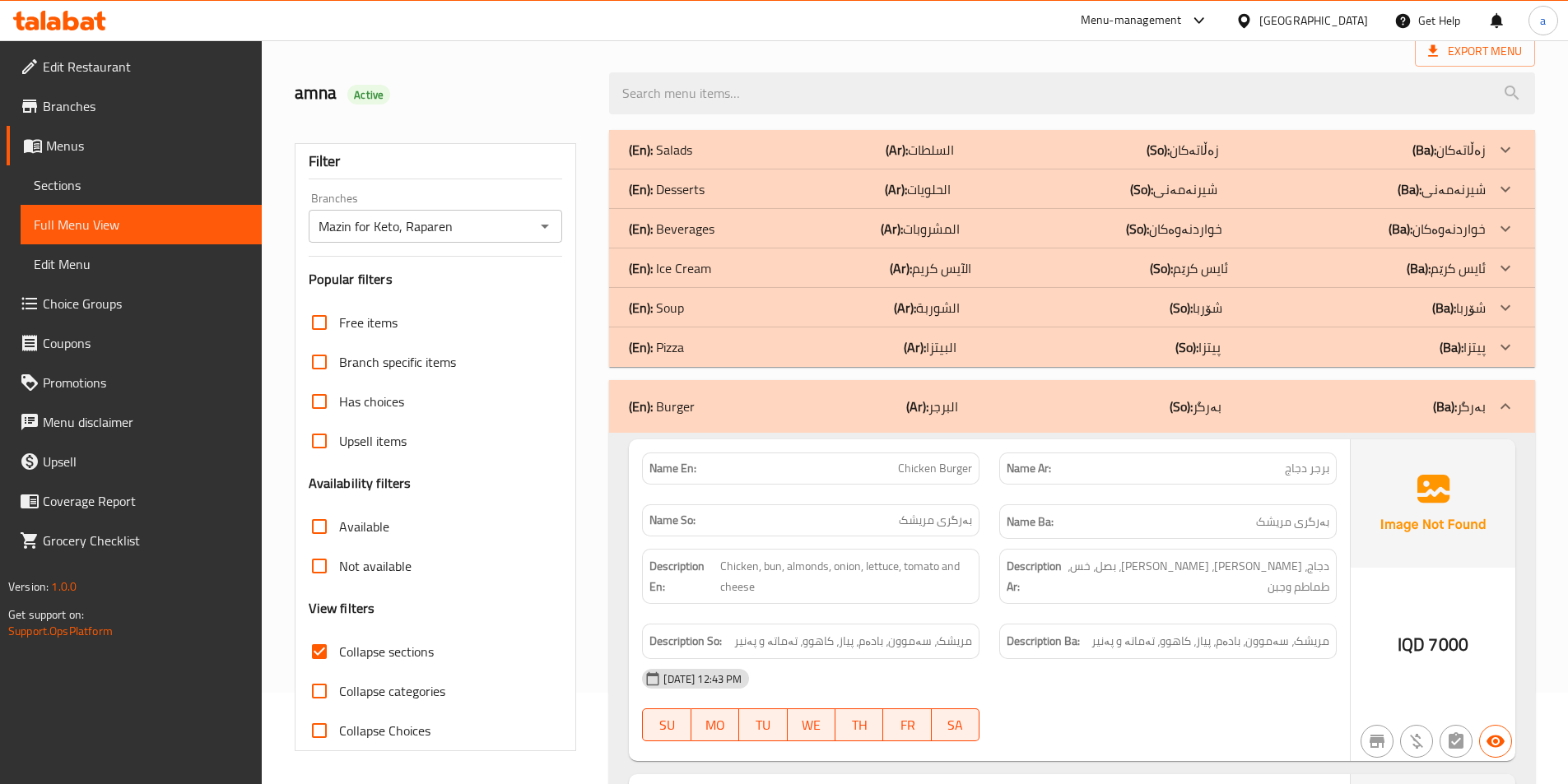
click at [965, 342] on div "(En): Pizza (Ar): البيتزا (So): پیتزا (Ba): پیتزا" at bounding box center [1057, 347] width 857 height 19
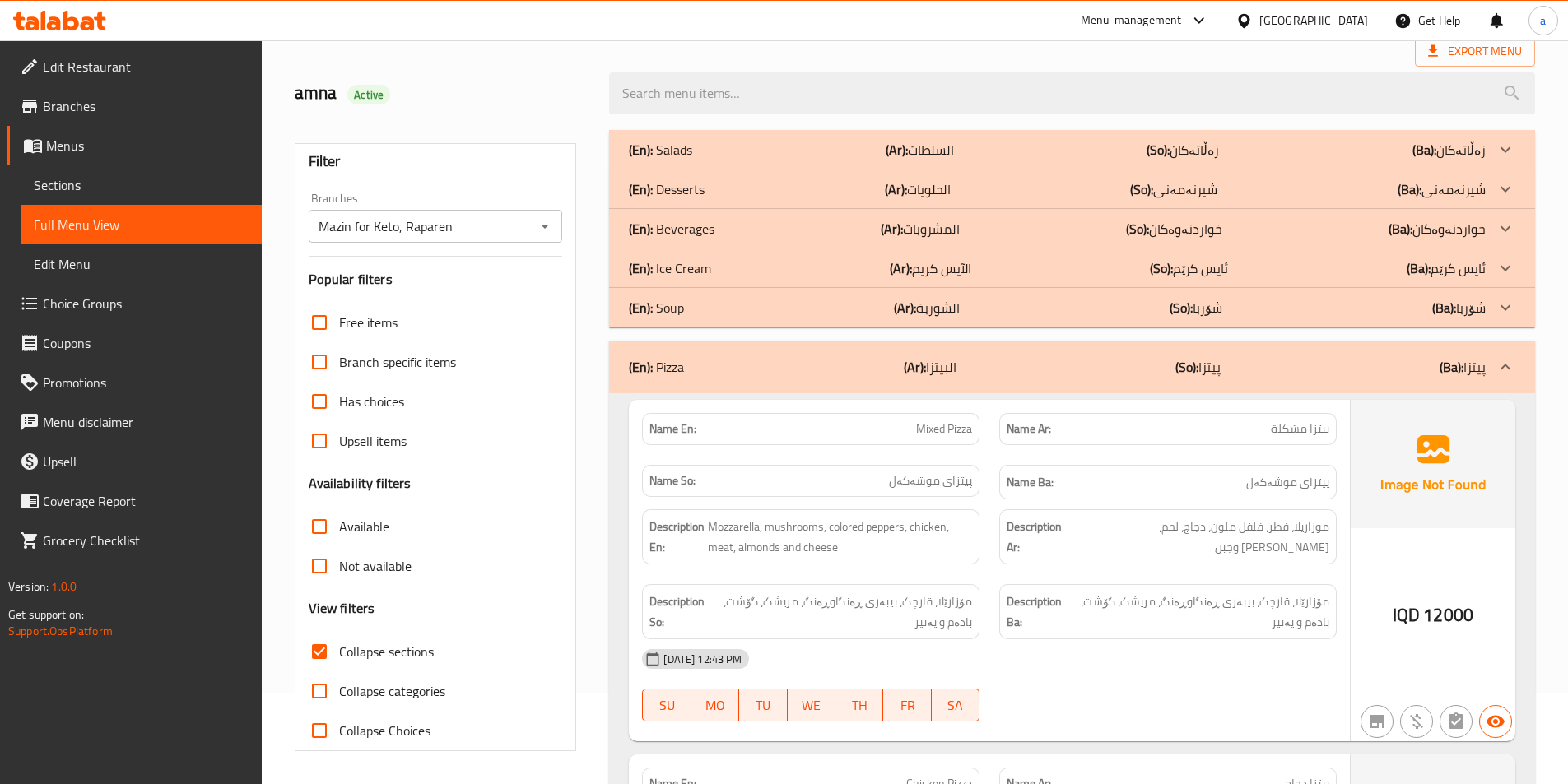
click at [950, 297] on p "(Ar): الشوربة" at bounding box center [927, 307] width 66 height 19
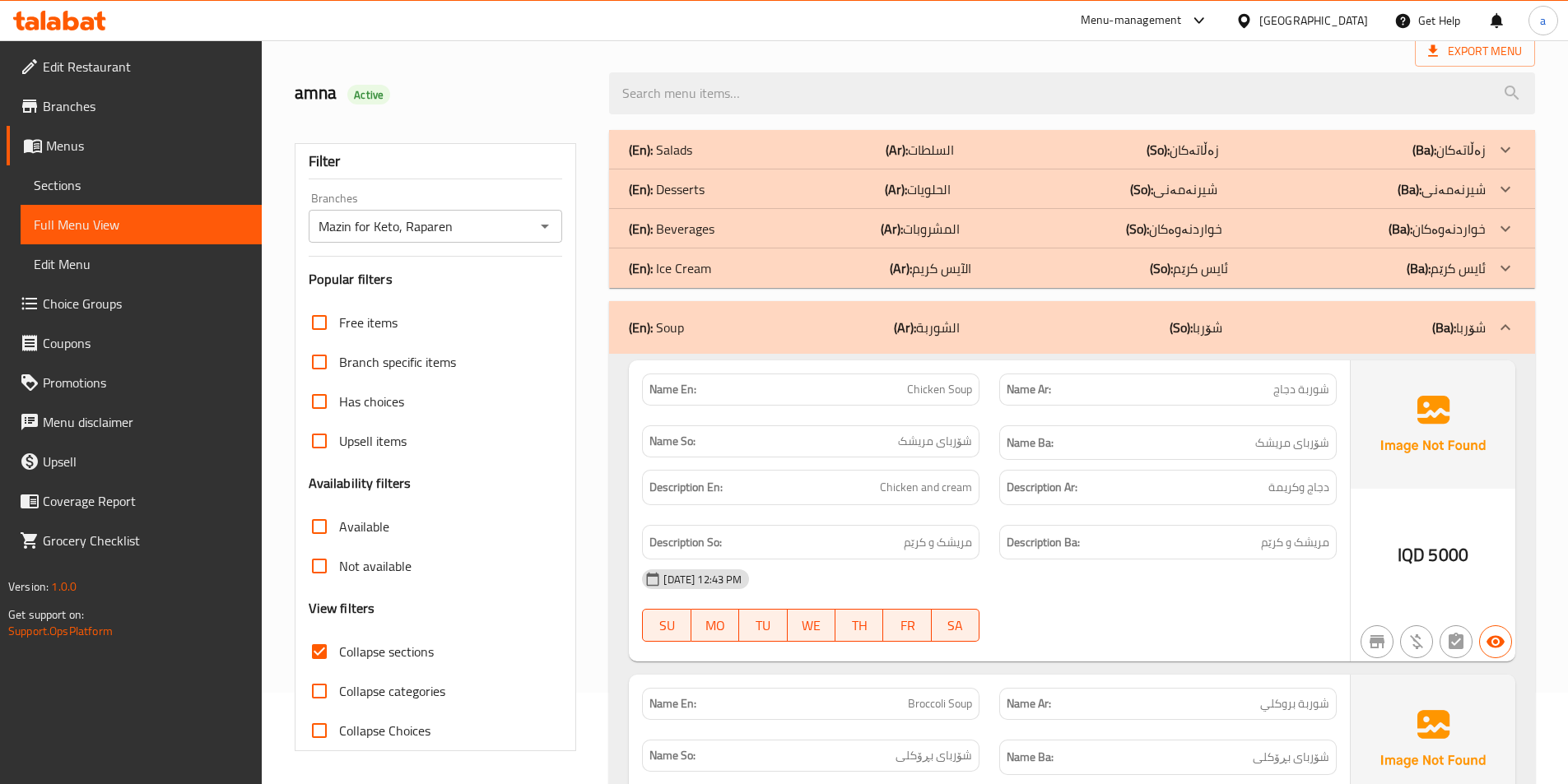
click at [958, 227] on p "(Ar): المشروبات" at bounding box center [921, 229] width 79 height 19
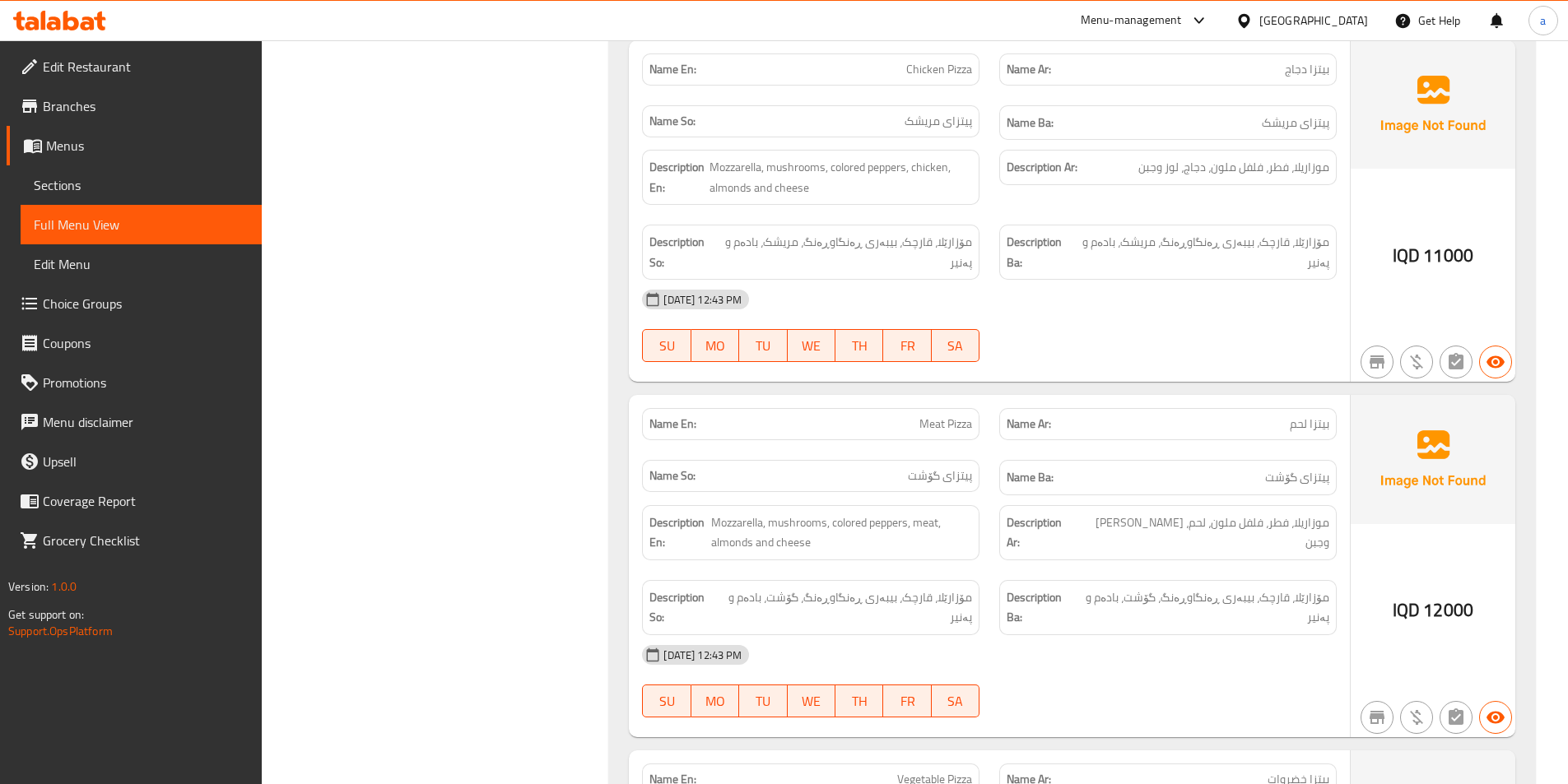
scroll to position [0, 0]
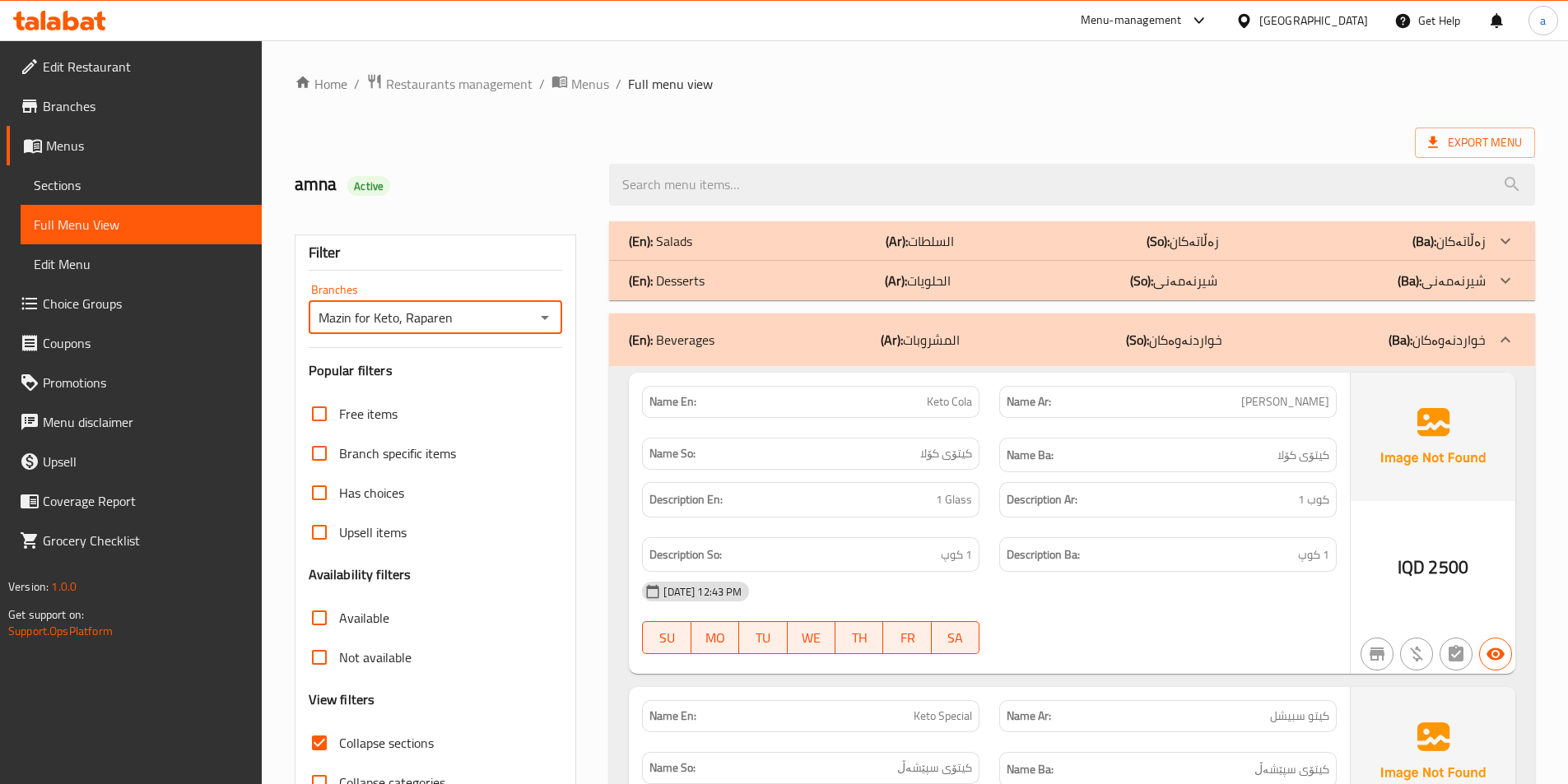
click at [475, 325] on input "Mazin for Keto, Raparen" at bounding box center [422, 318] width 217 height 23
click at [550, 311] on icon "Open" at bounding box center [545, 318] width 19 height 19
click at [486, 416] on li "Mazin for Keto, [GEOGRAPHIC_DATA]" at bounding box center [434, 417] width 254 height 30
type input "Mazin for Keto, [GEOGRAPHIC_DATA]"
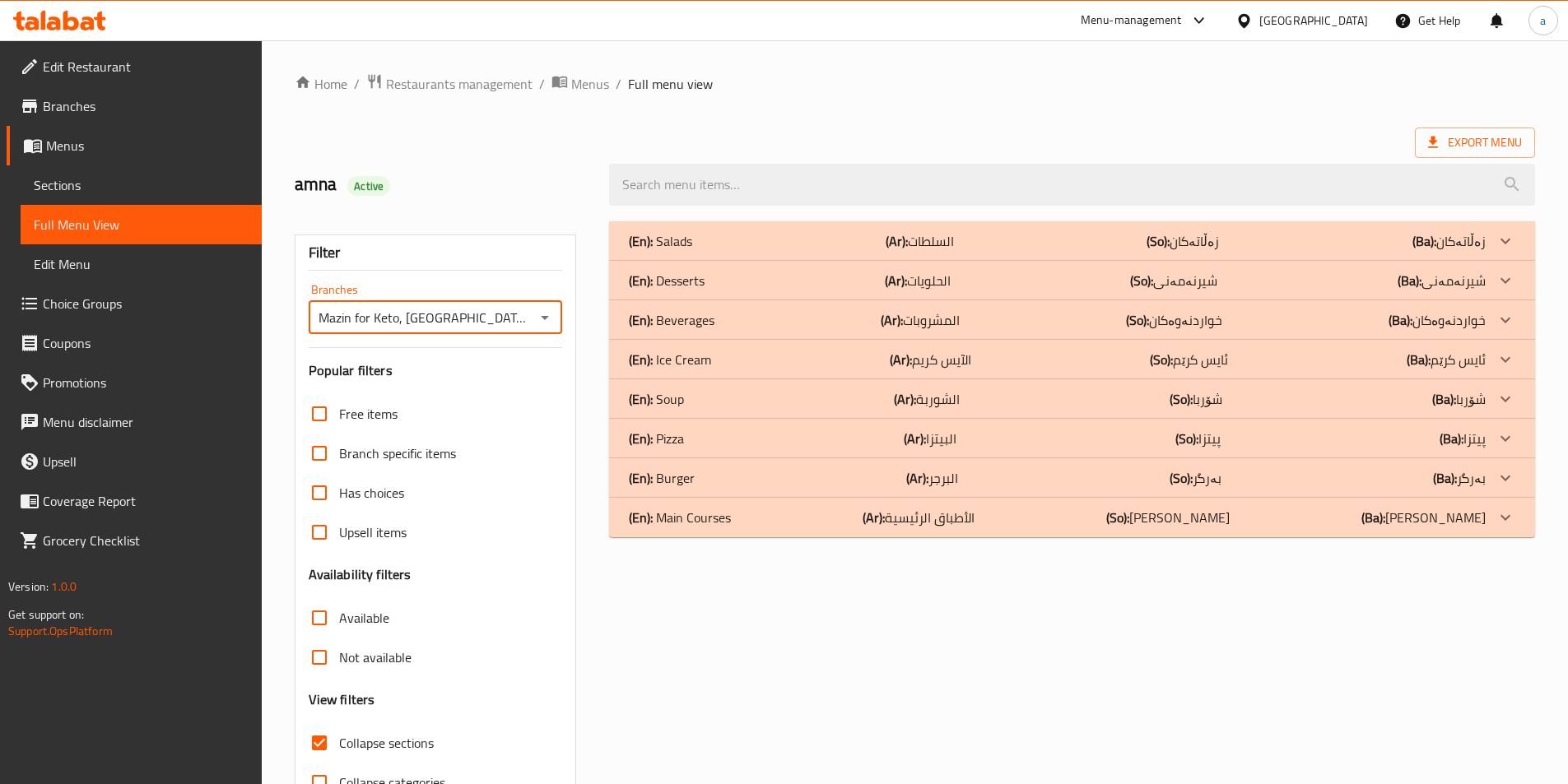
click at [729, 518] on p "(En): Main Courses" at bounding box center [680, 518] width 102 height 19
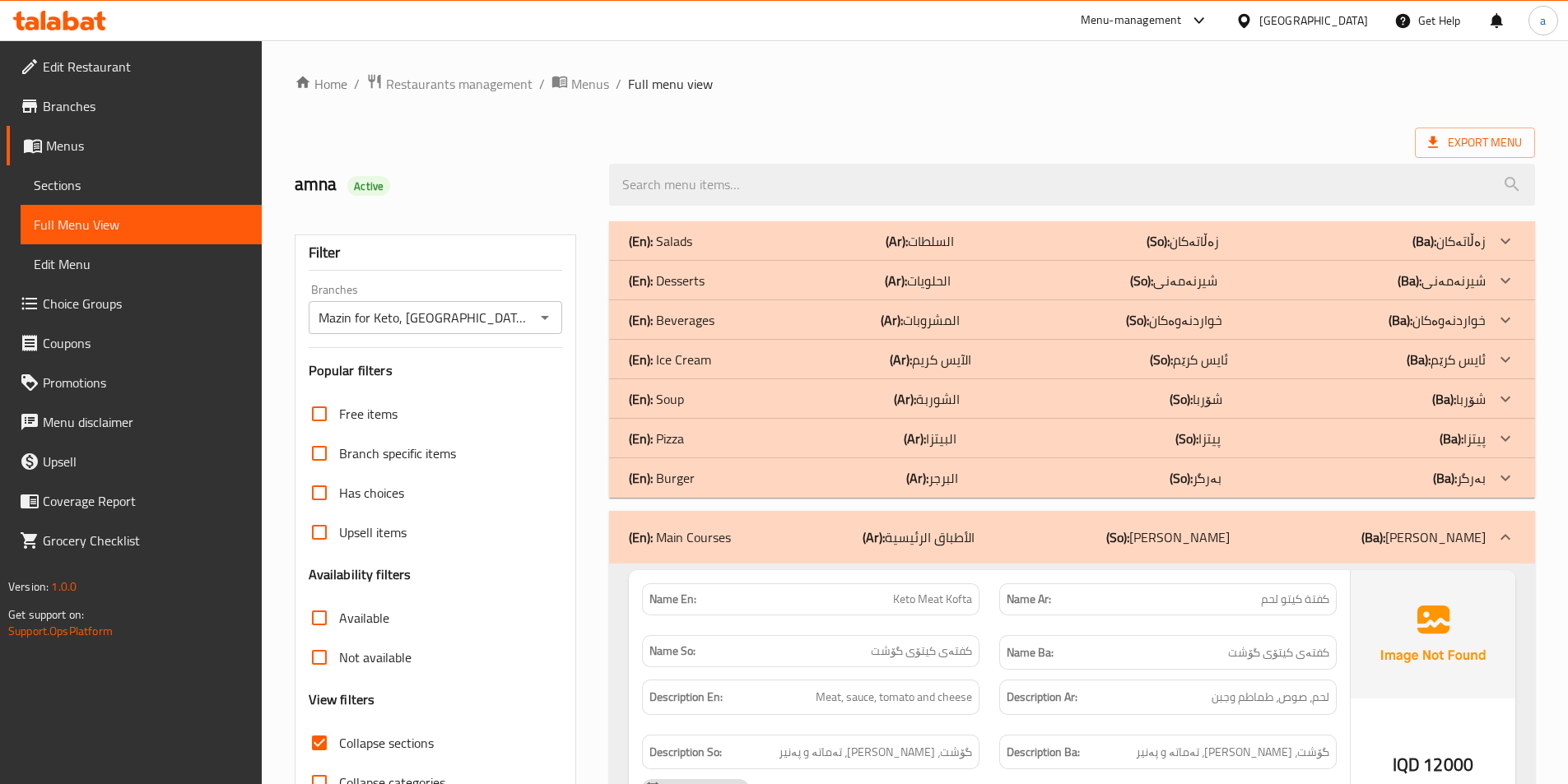
click at [745, 475] on div "(En): Burger (Ar): البرجر (So): بەرگر (Ba): بەرگر" at bounding box center [1057, 478] width 857 height 19
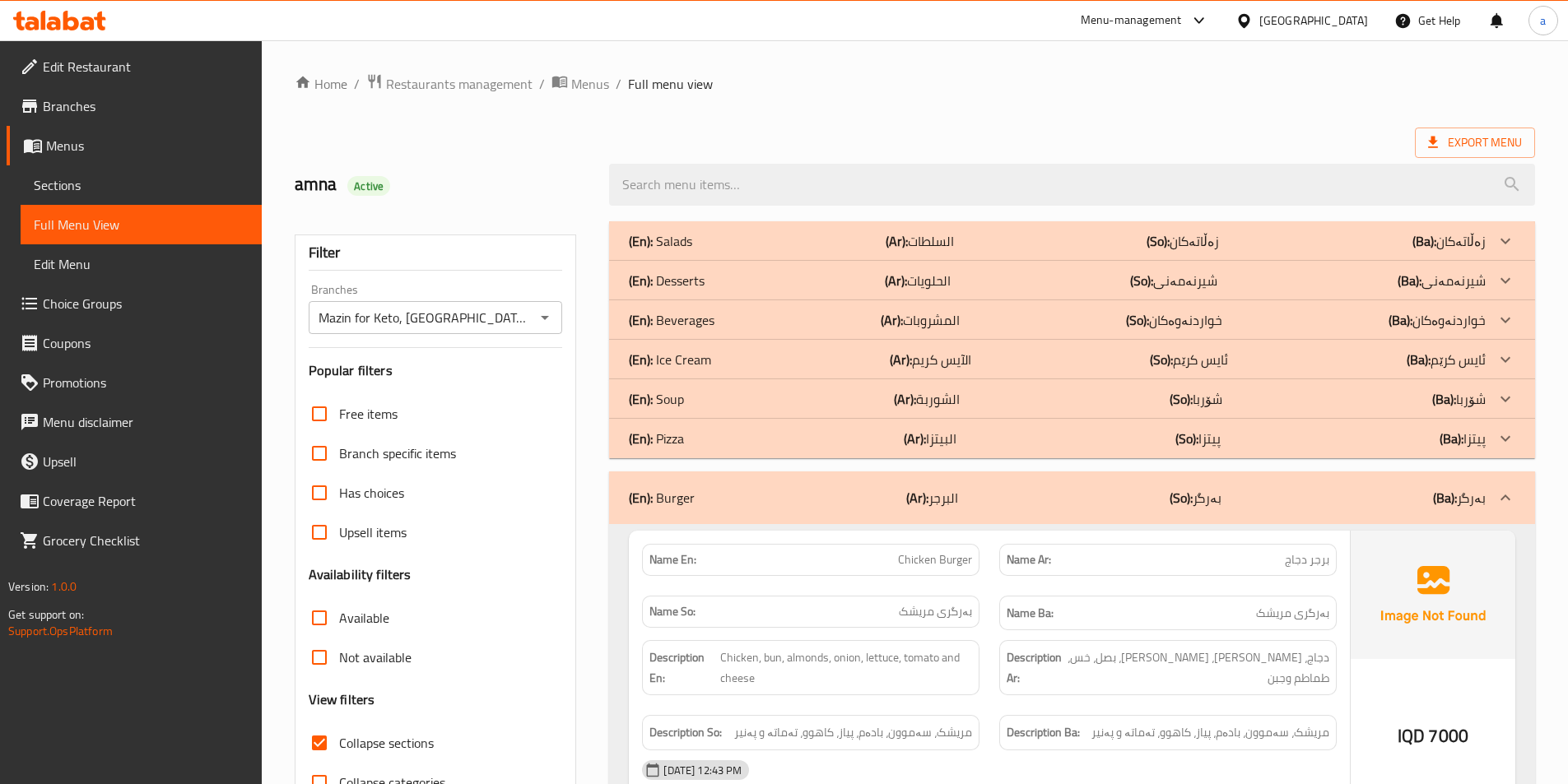
click at [800, 435] on div "(En): Pizza (Ar): البيتزا (So): پیتزا (Ba): پیتزا" at bounding box center [1057, 438] width 857 height 19
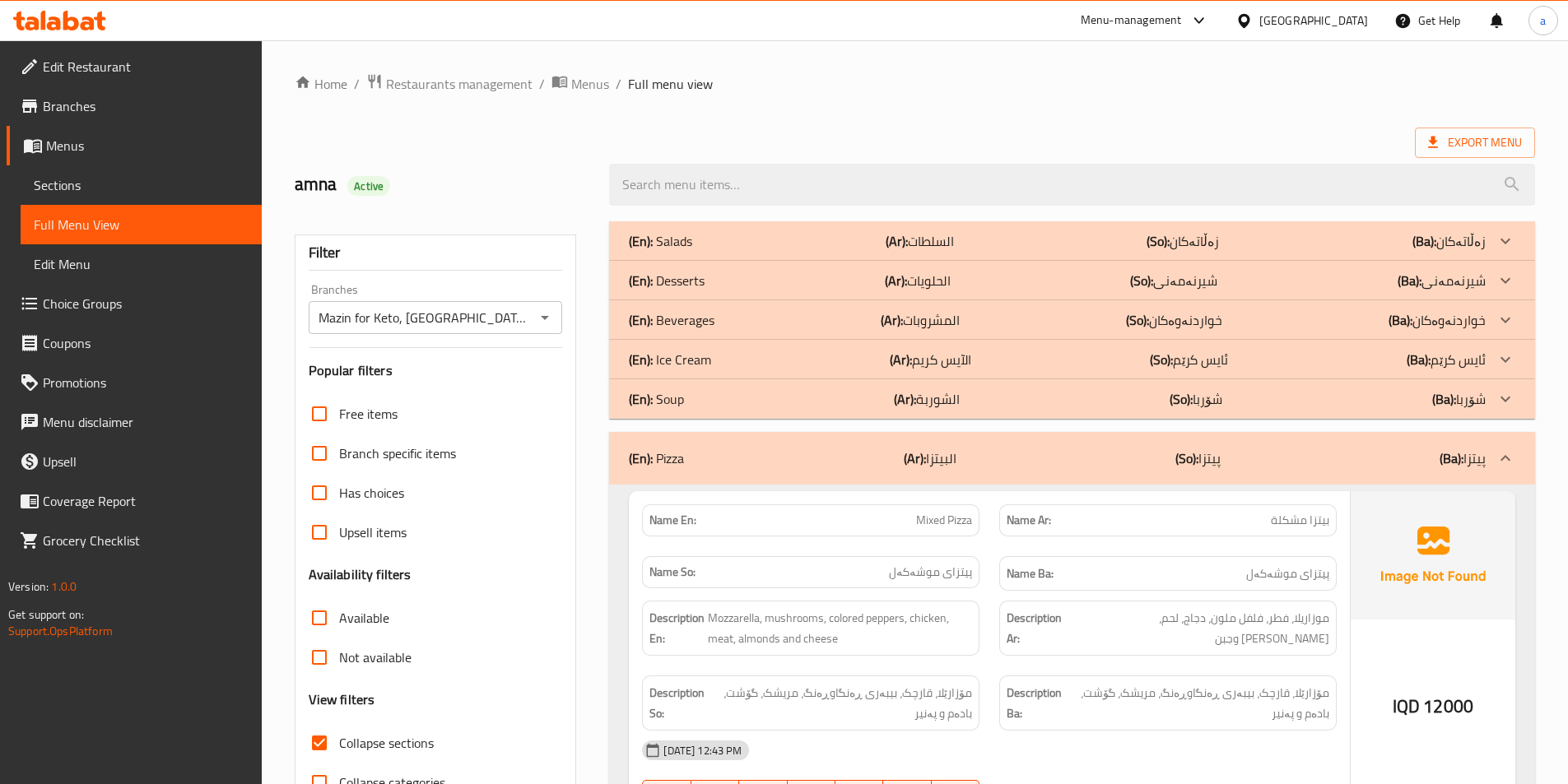
click at [895, 395] on b "(Ar):" at bounding box center [904, 399] width 22 height 25
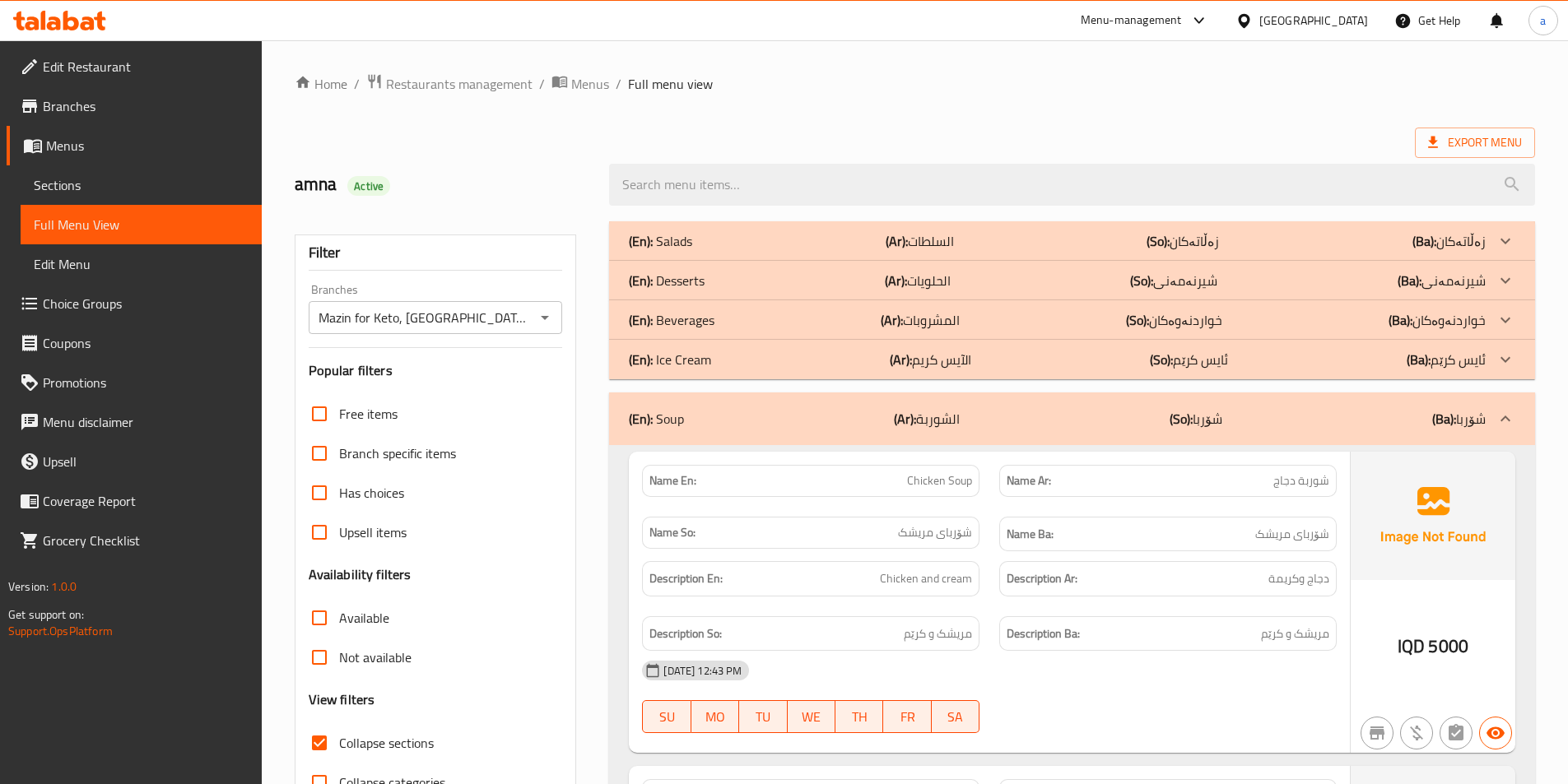
click at [916, 319] on p "(Ar): المشروبات" at bounding box center [921, 320] width 79 height 19
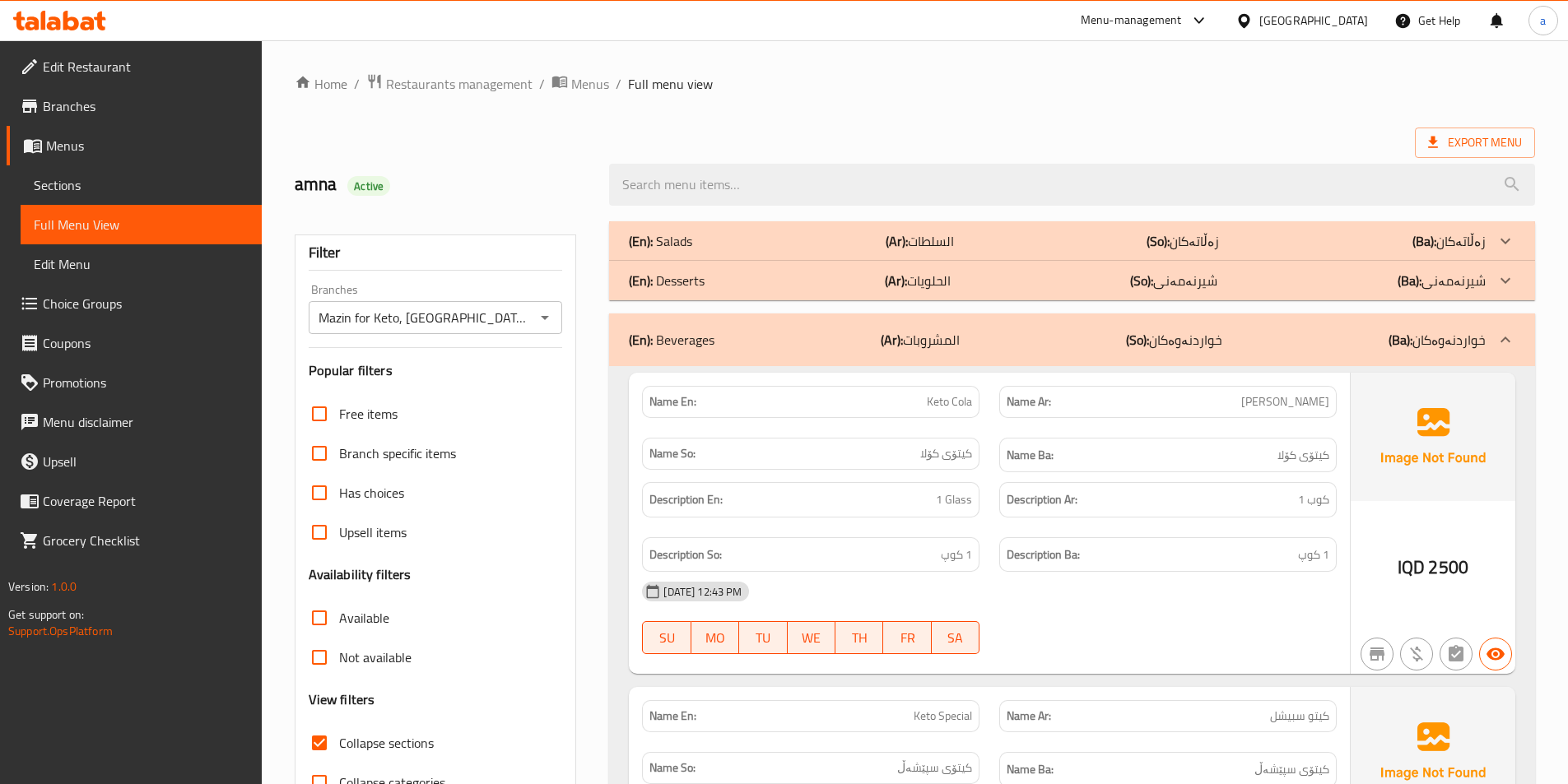
click at [130, 193] on span "Sections" at bounding box center [141, 184] width 214 height 19
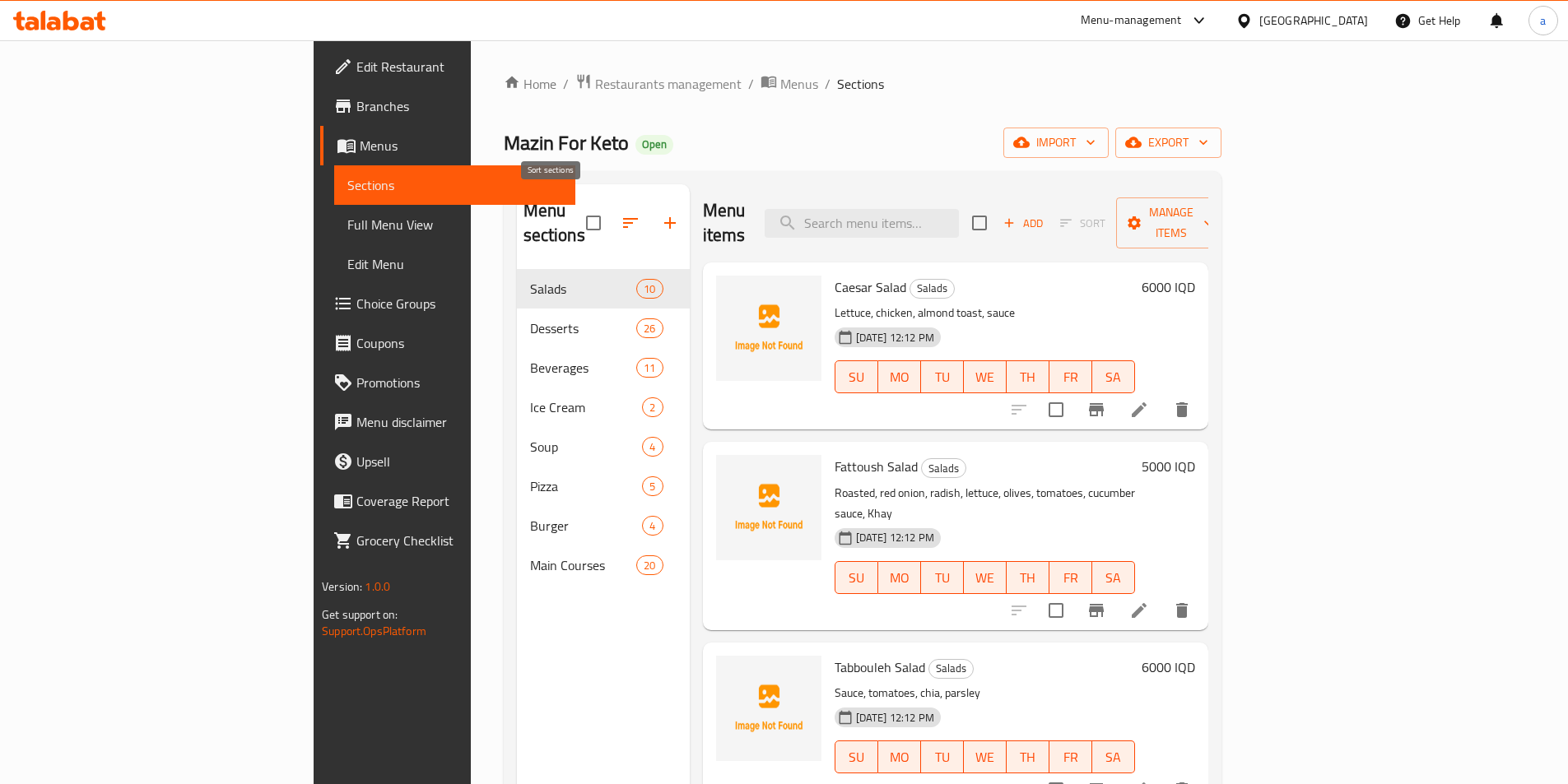
click at [620, 213] on icon "button" at bounding box center [630, 223] width 19 height 19
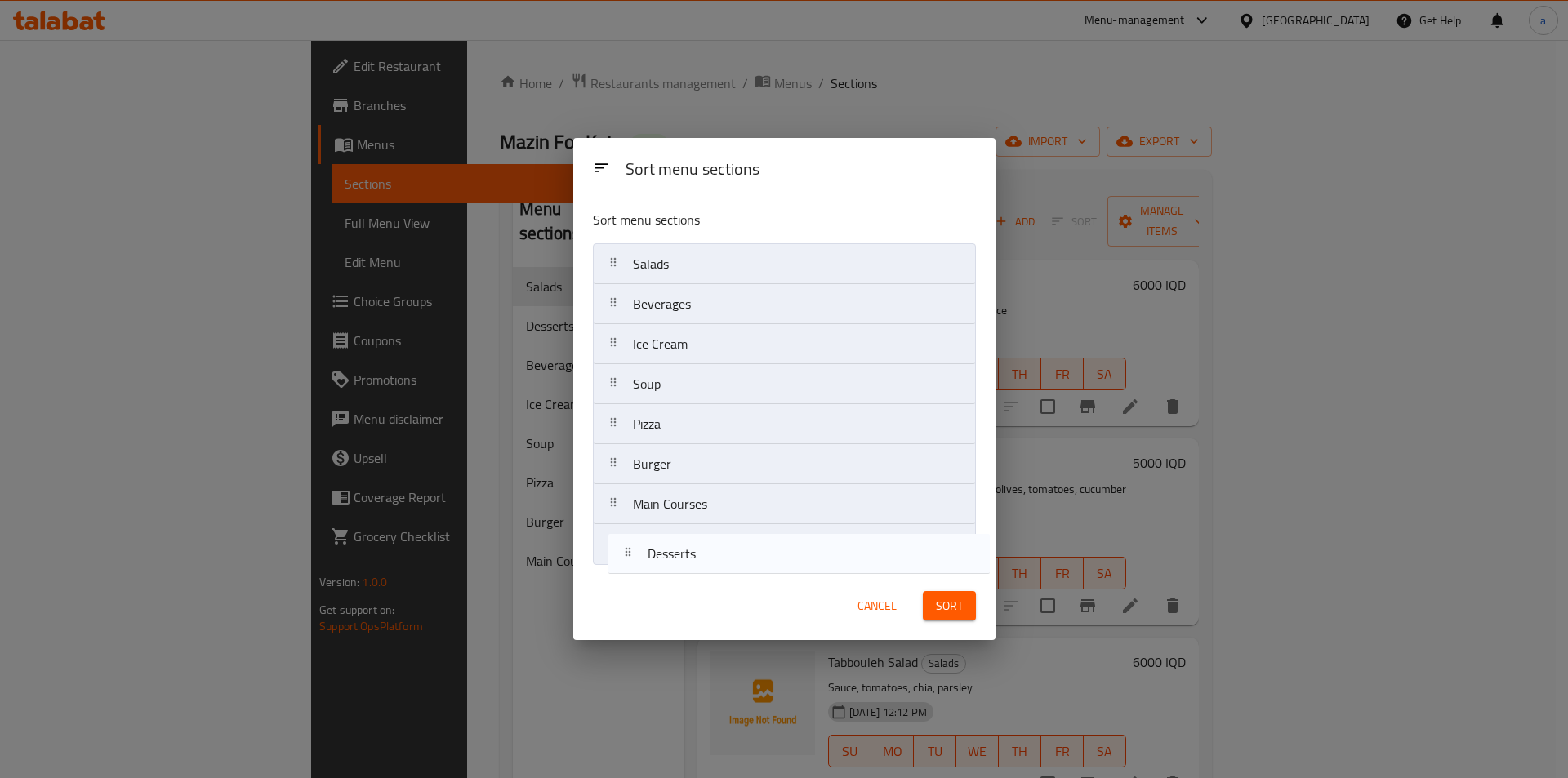
drag, startPoint x: 620, startPoint y: 301, endPoint x: 636, endPoint y: 569, distance: 268.5
click at [636, 569] on div "Sort menu sections Salads Desserts Beverages Ice Cream Soup Pizza Burger Main C…" at bounding box center [784, 383] width 422 height 375
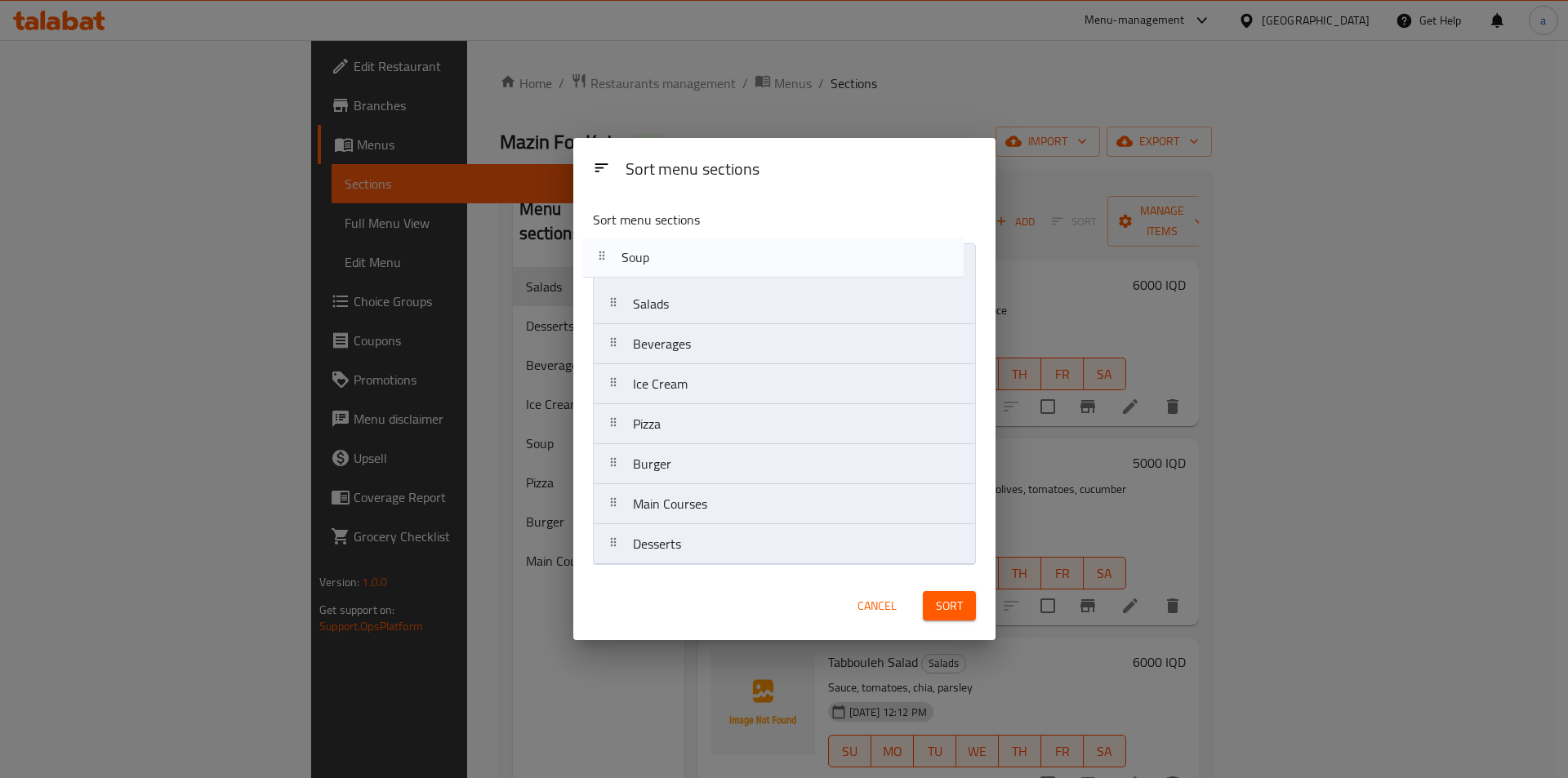
click at [601, 245] on nav "Salads Beverages Ice Cream Soup Pizza Burger Main Courses Desserts" at bounding box center [785, 404] width 383 height 322
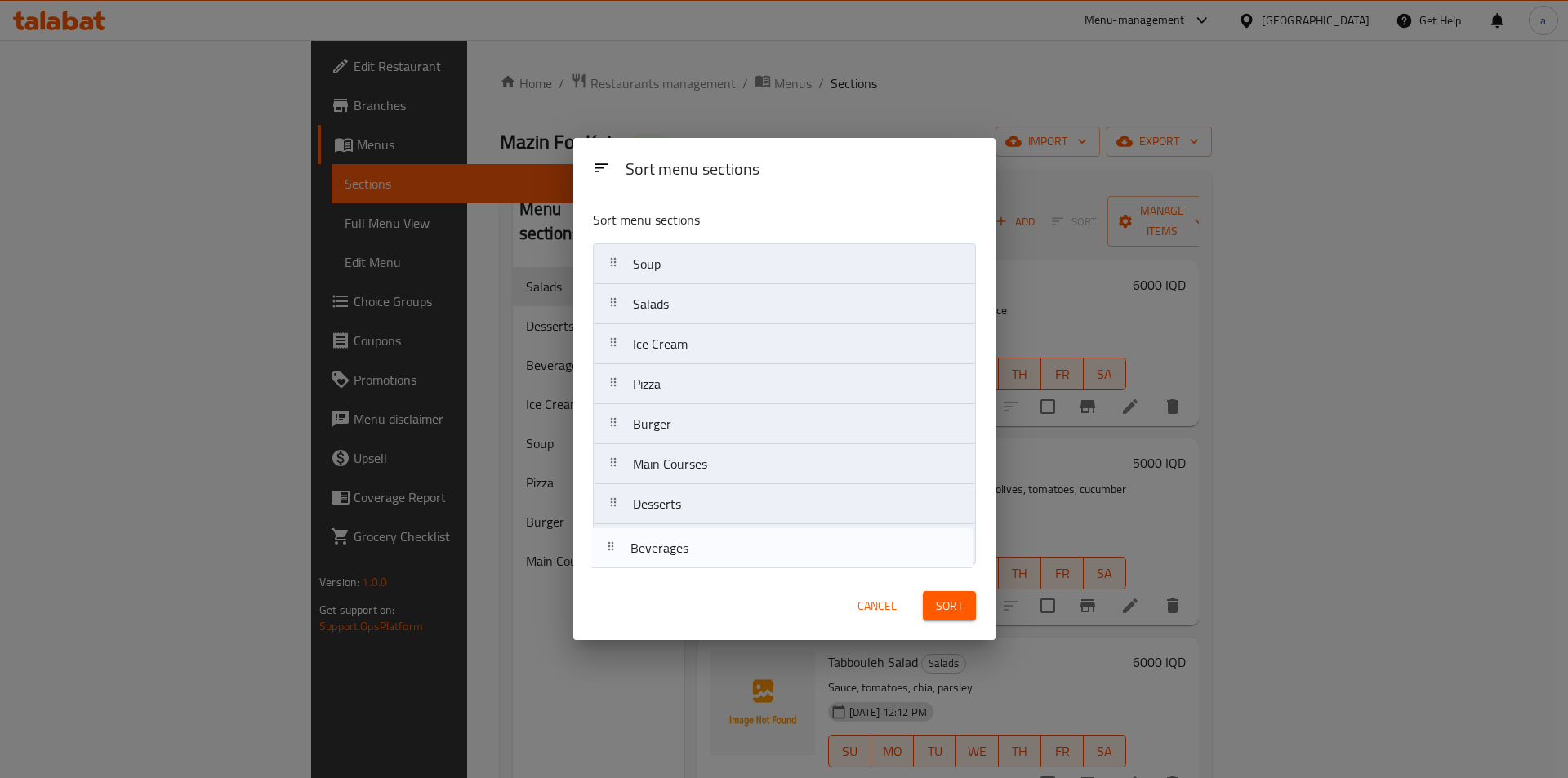
drag, startPoint x: 618, startPoint y: 350, endPoint x: 616, endPoint y: 565, distance: 215.0
click at [616, 565] on div "Sort menu sections Soup Salads Beverages Ice Cream Pizza Burger Main Courses De…" at bounding box center [784, 383] width 422 height 375
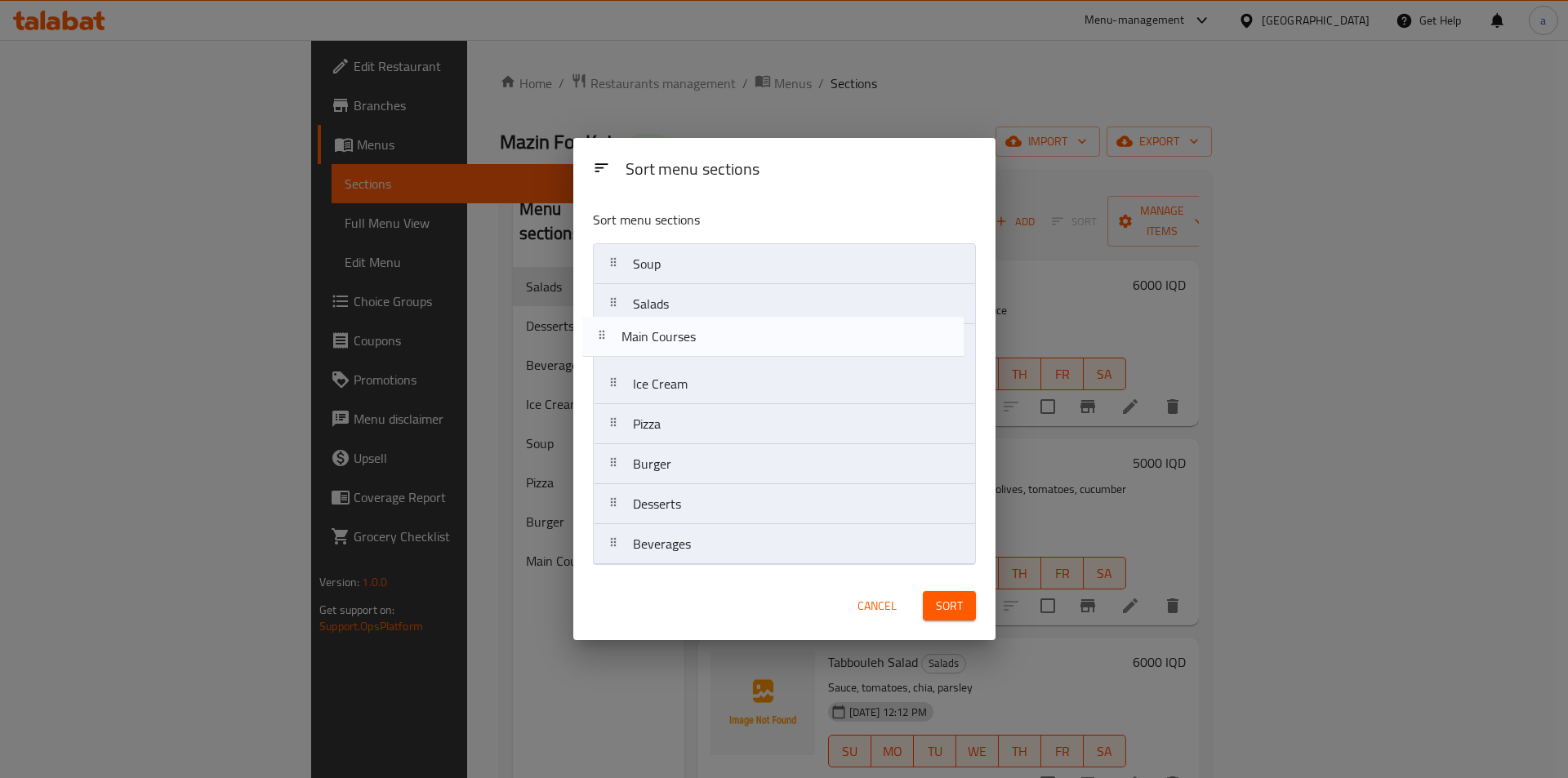
drag, startPoint x: 616, startPoint y: 466, endPoint x: 607, endPoint y: 332, distance: 134.3
click at [607, 332] on nav "Soup Salads Ice Cream Pizza Burger Main Courses Desserts Beverages" at bounding box center [785, 404] width 383 height 322
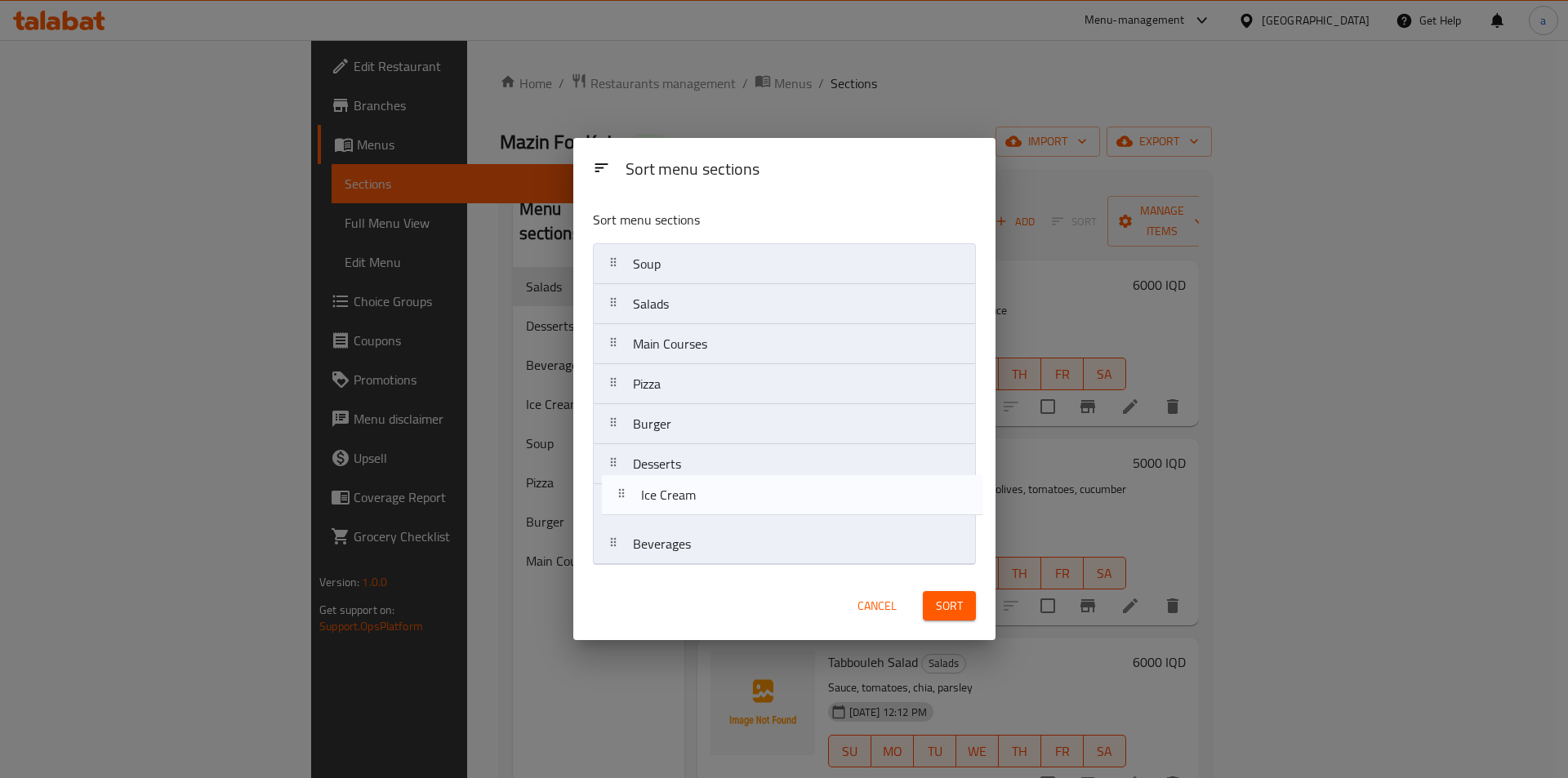
click at [618, 497] on nav "Soup Salads Main Courses Ice Cream Pizza Burger Desserts Beverages" at bounding box center [785, 404] width 383 height 322
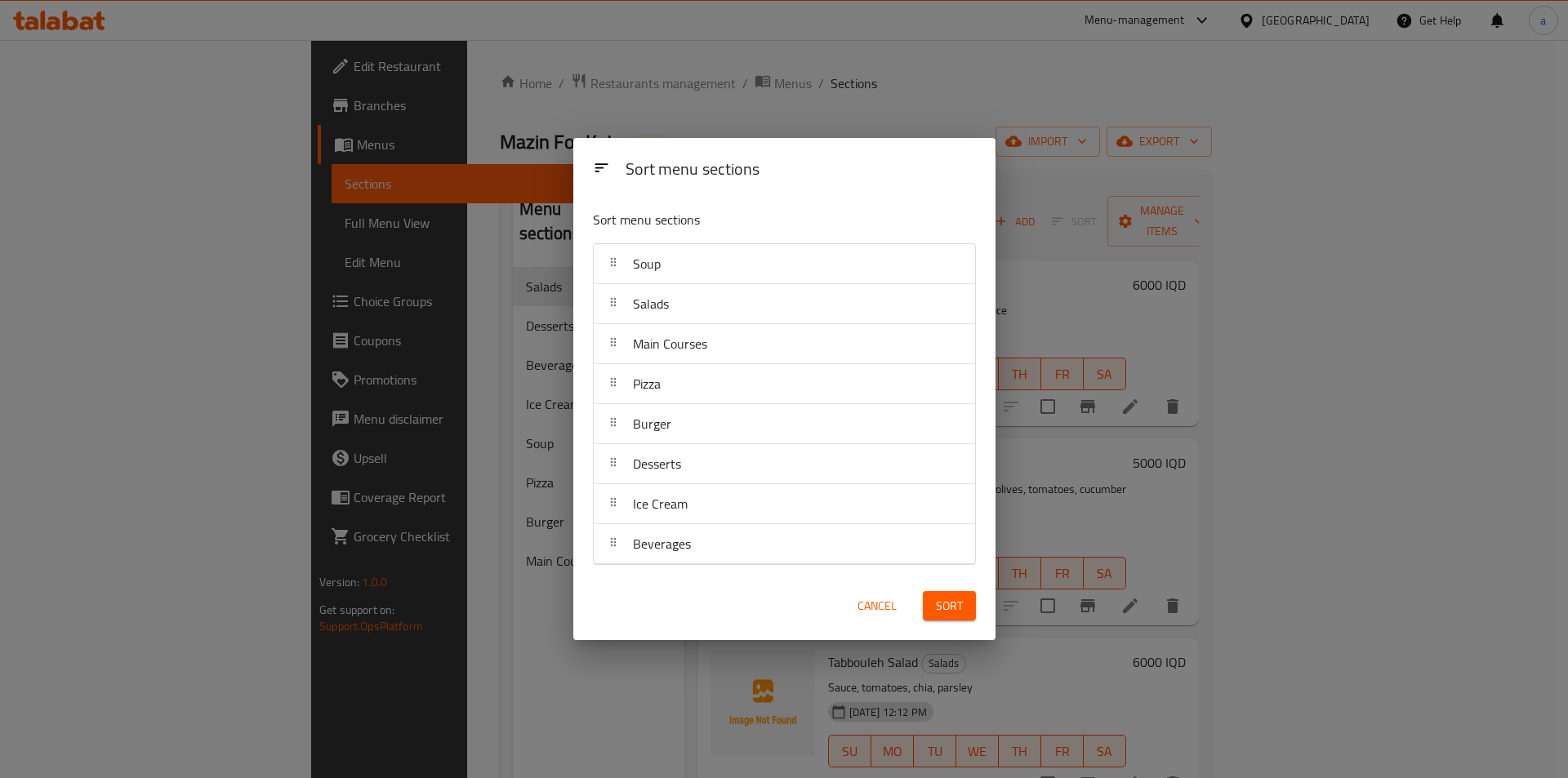
click at [944, 598] on span "Sort" at bounding box center [949, 606] width 27 height 20
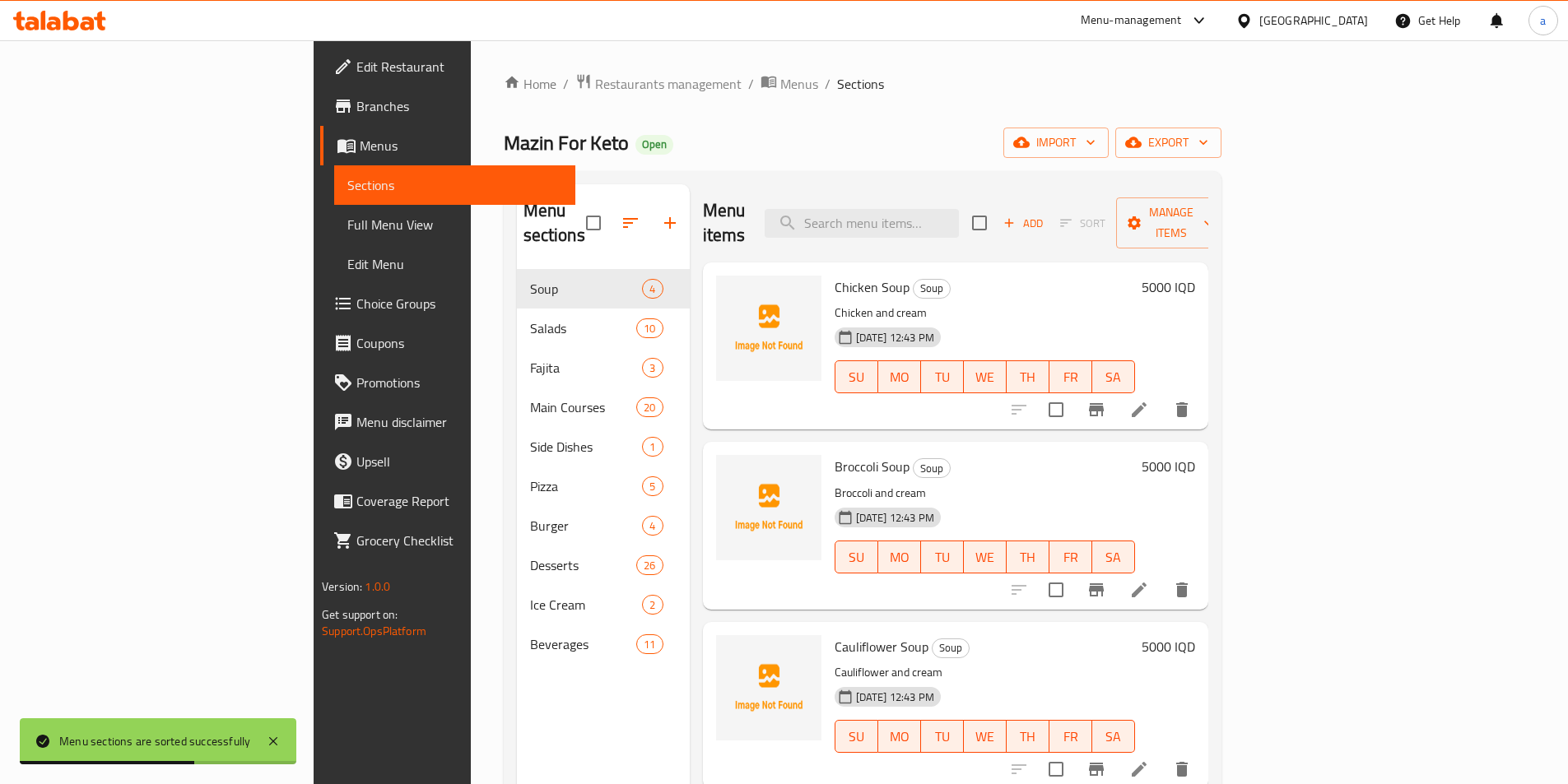
click at [348, 227] on span "Full Menu View" at bounding box center [455, 224] width 214 height 19
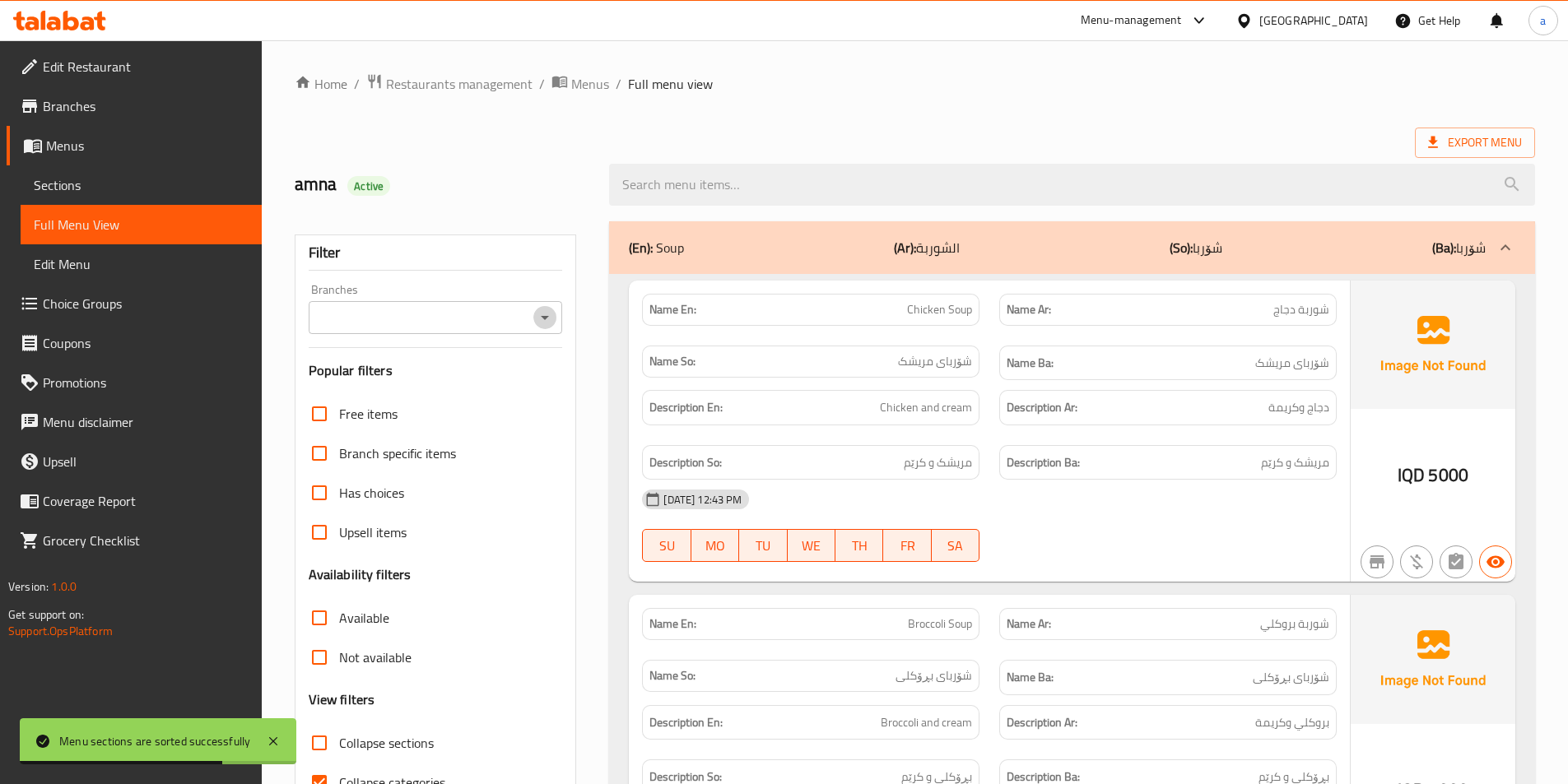
click at [550, 314] on icon "Open" at bounding box center [545, 318] width 19 height 19
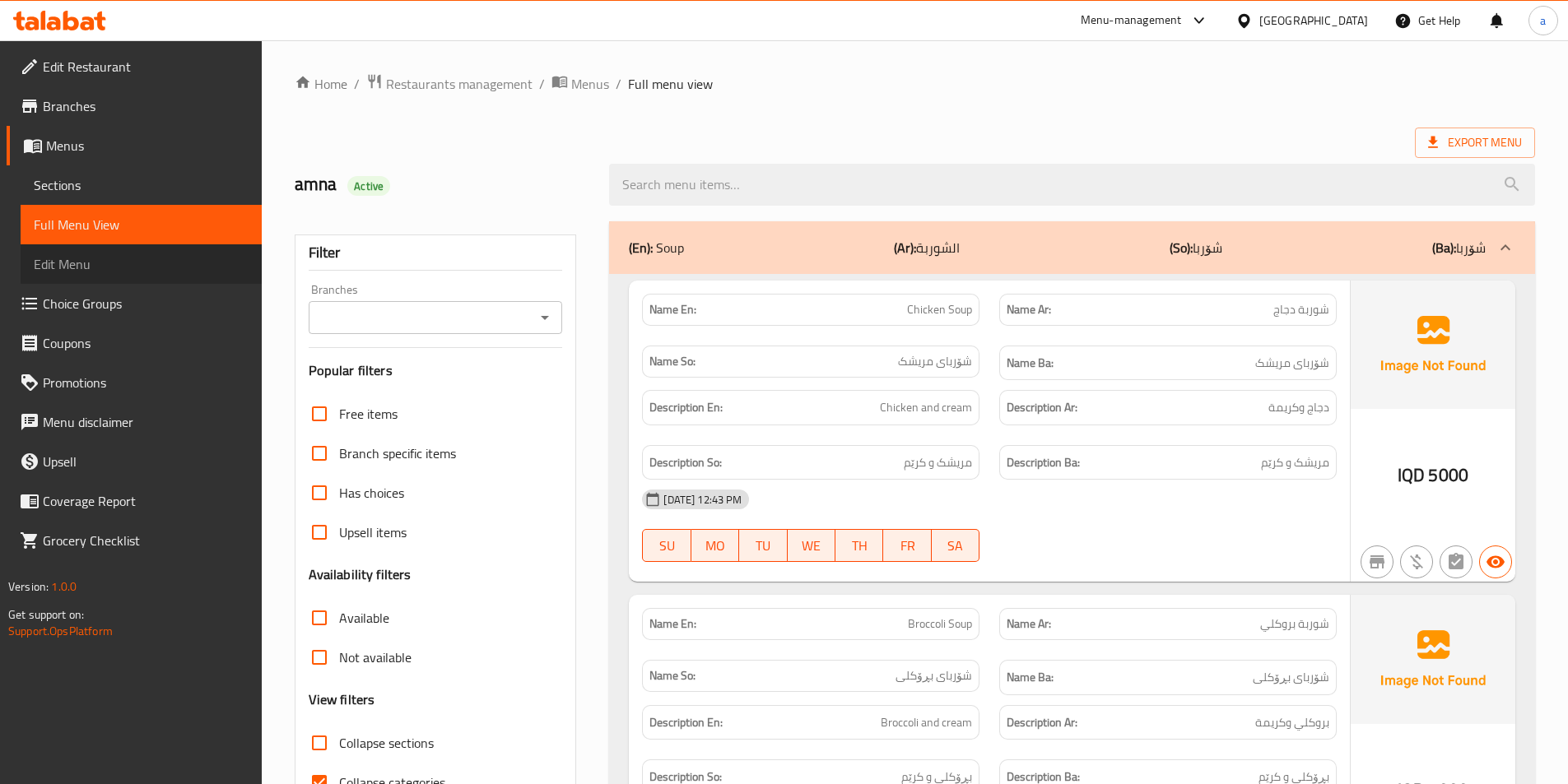
click at [105, 264] on span "Edit Menu" at bounding box center [141, 264] width 214 height 19
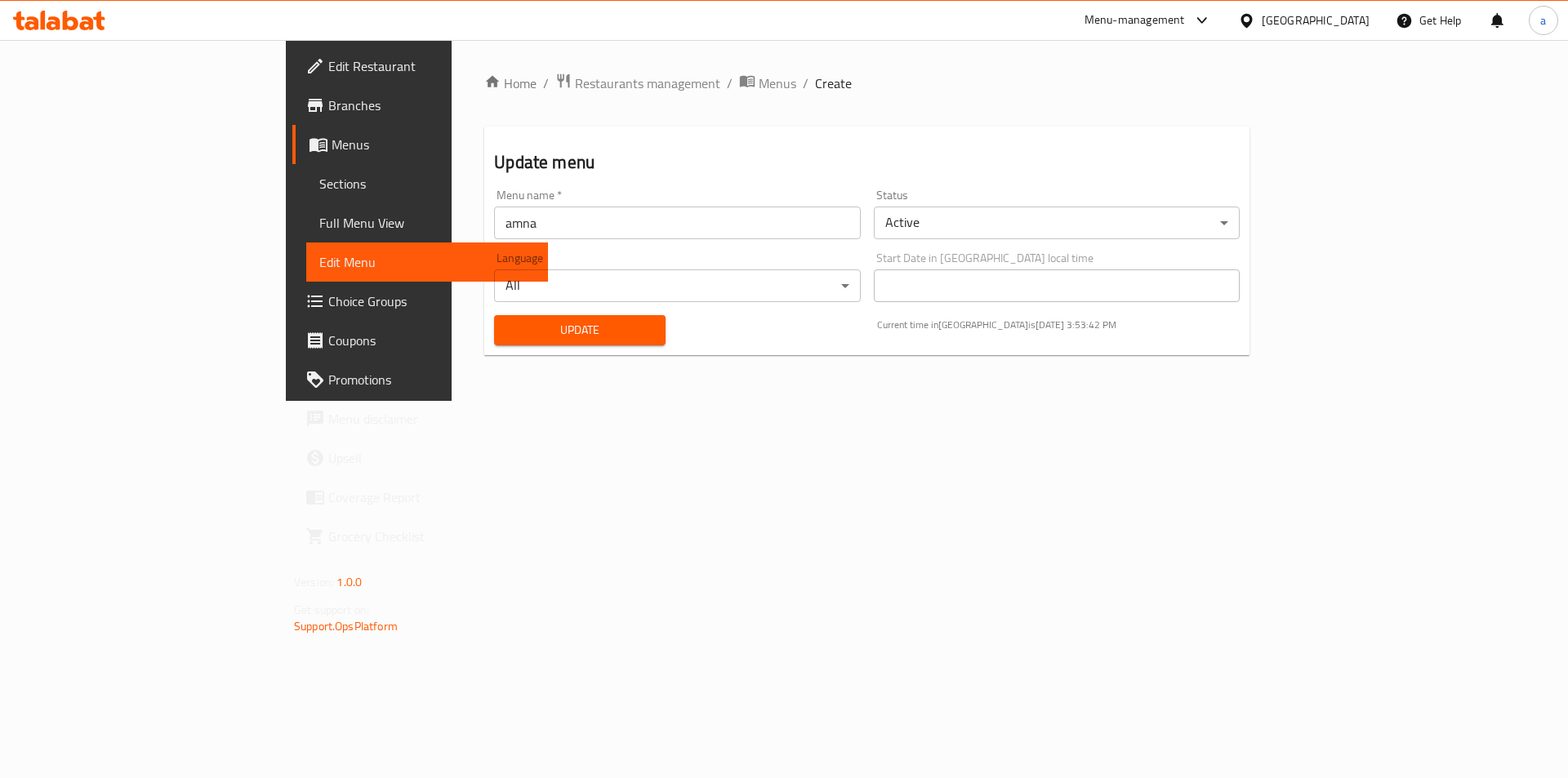
click at [332, 148] on span "Menus" at bounding box center [433, 145] width 203 height 19
